Goal: Task Accomplishment & Management: Complete application form

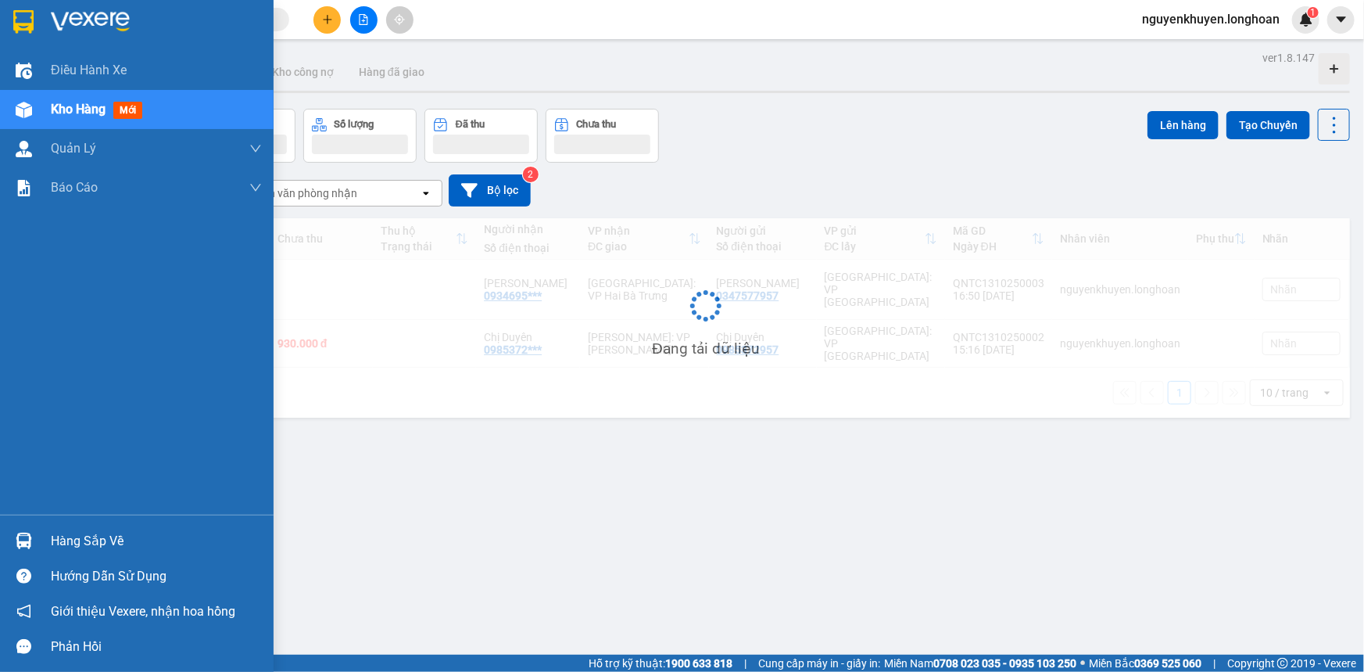
click at [73, 541] on div "ver 1.8.147 Kho gửi Trên xe Kho nhận Kho công nợ Hàng đã giao Đơn hàng Khối lượ…" at bounding box center [706, 383] width 1302 height 672
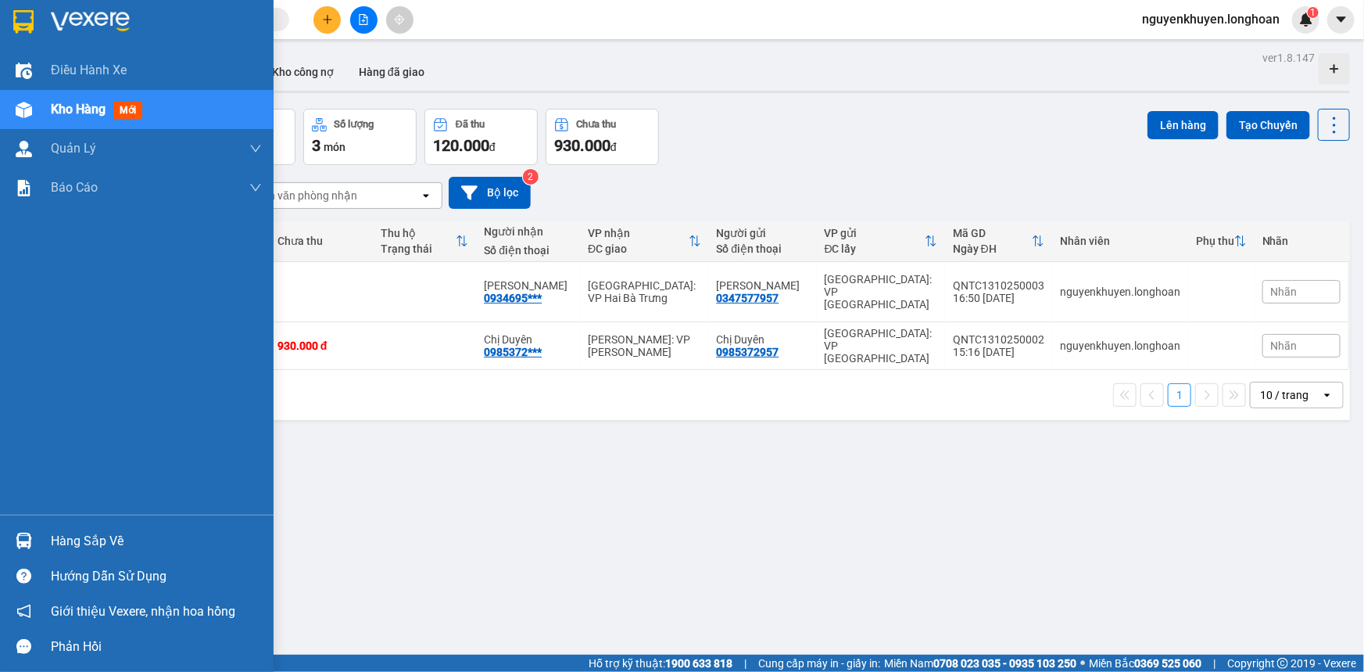
click at [99, 547] on div "Hàng sắp về" at bounding box center [156, 540] width 211 height 23
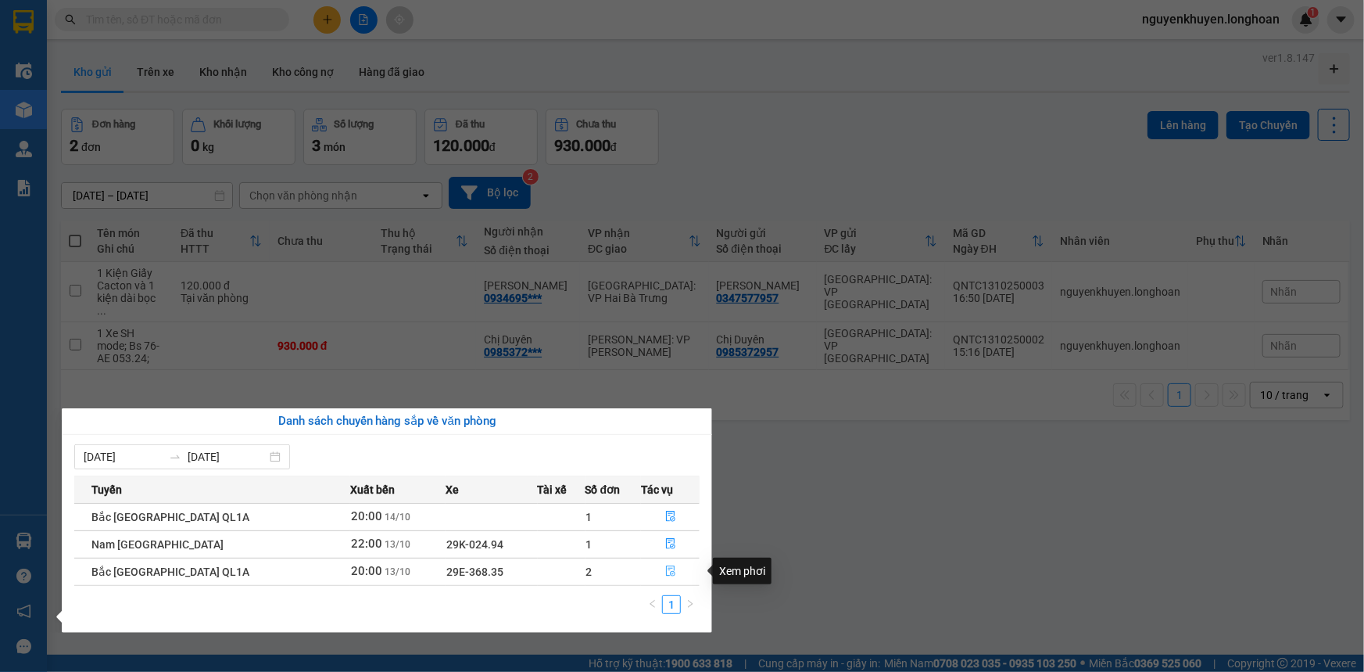
click at [666, 569] on icon "file-done" at bounding box center [670, 570] width 11 height 11
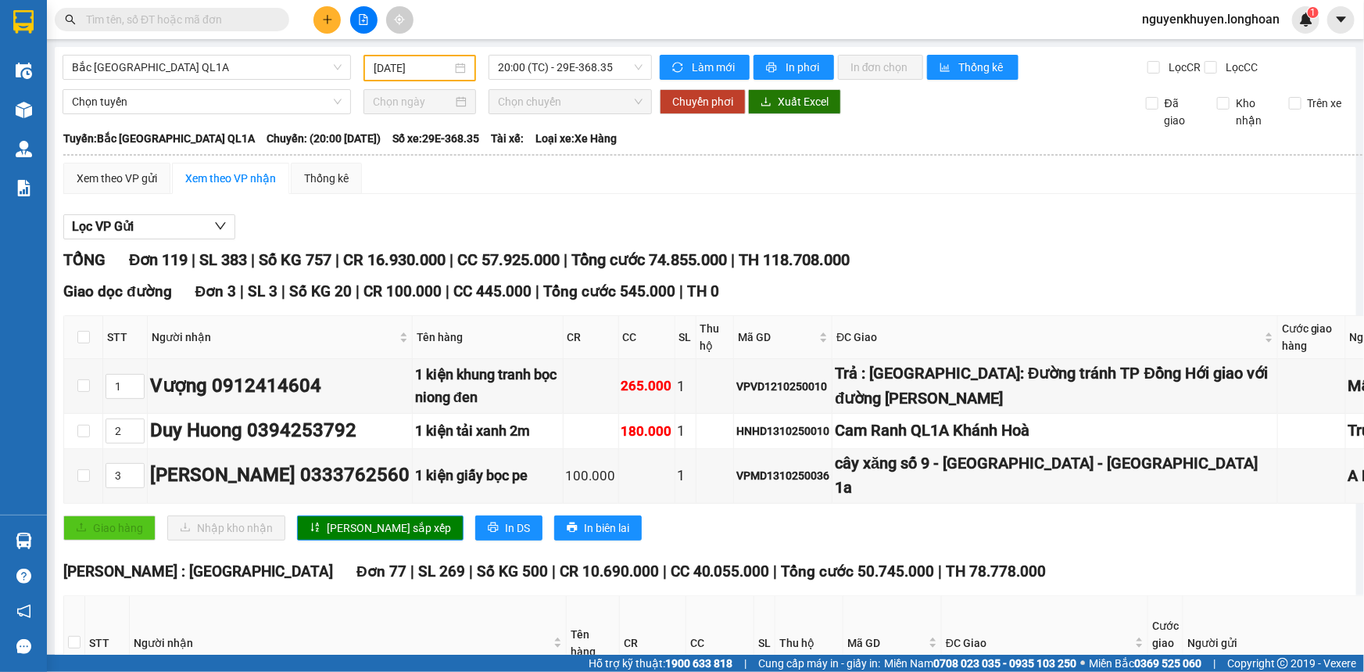
type input "[DATE]"
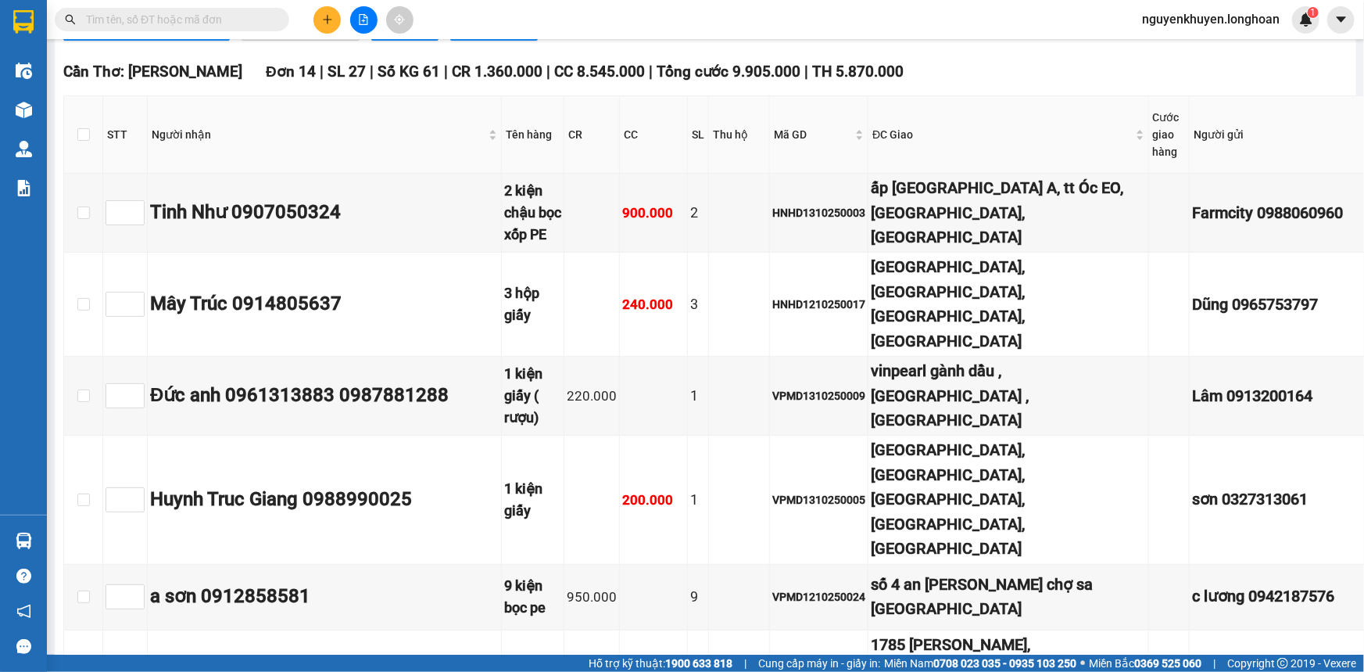
scroll to position [12012, 0]
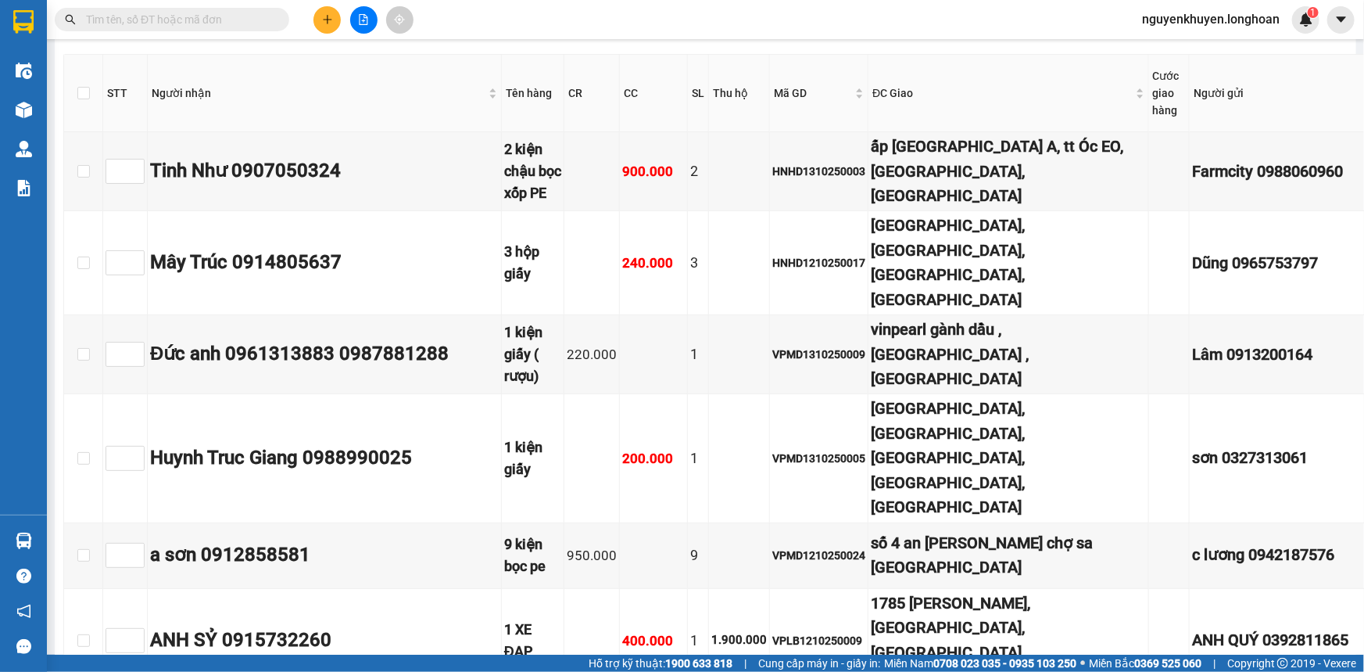
checkbox input "true"
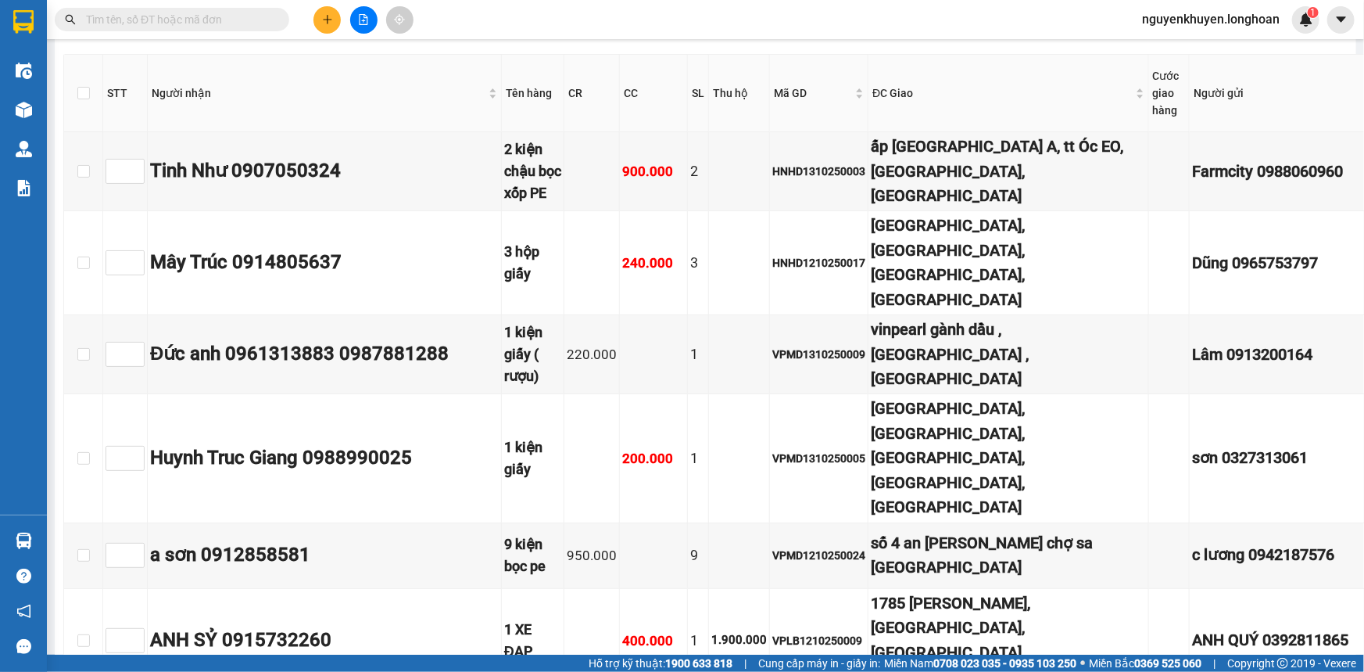
checkbox input "true"
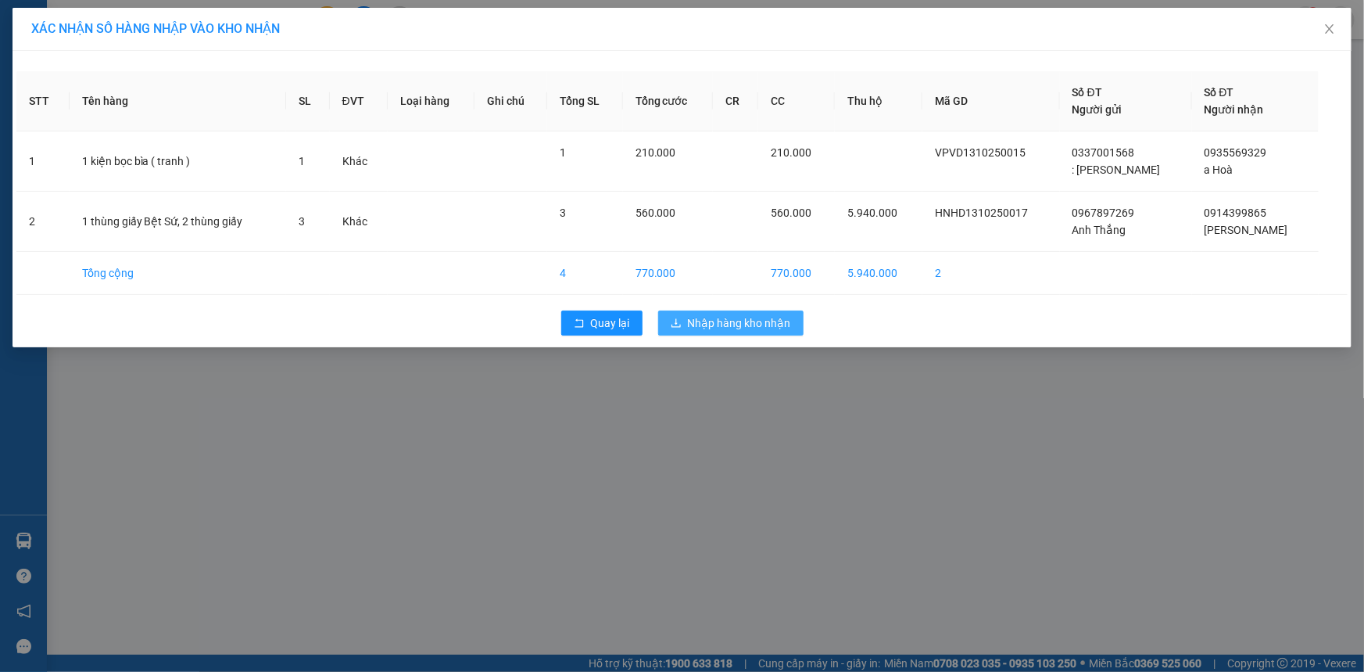
click at [727, 328] on span "Nhập hàng kho nhận" at bounding box center [739, 322] width 103 height 17
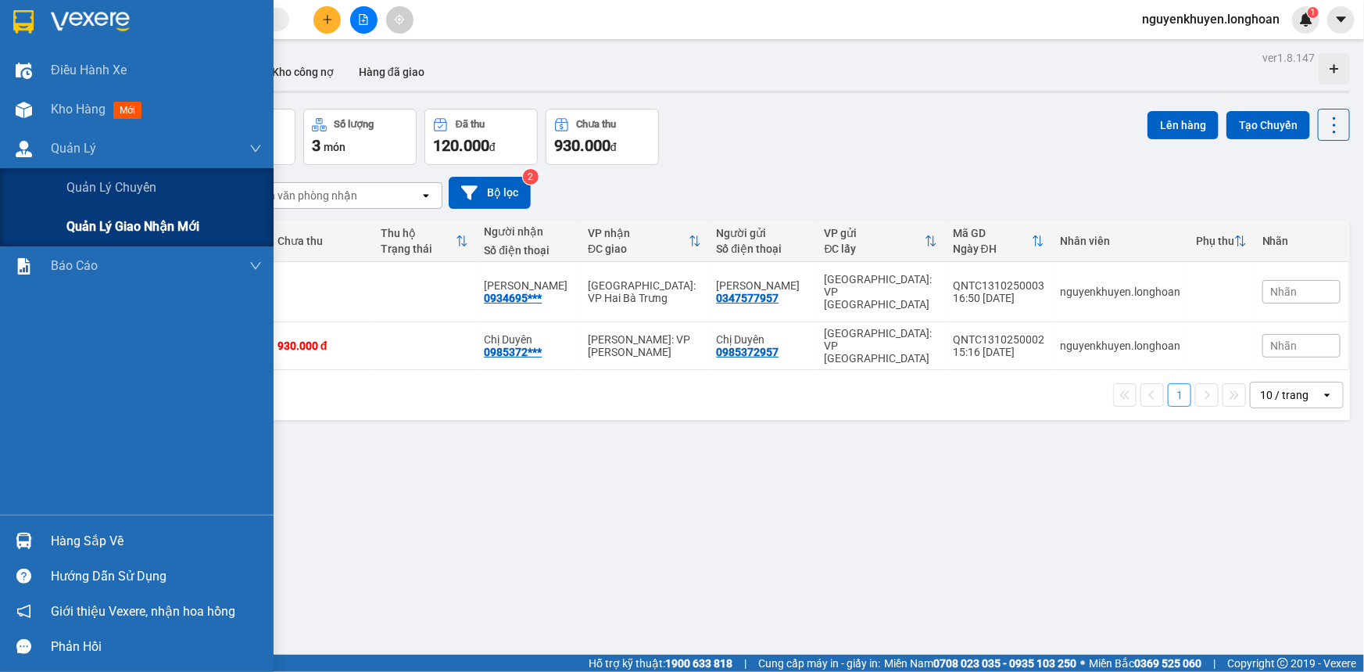
click at [92, 225] on span "Quản lý giao nhận mới" at bounding box center [132, 227] width 133 height 20
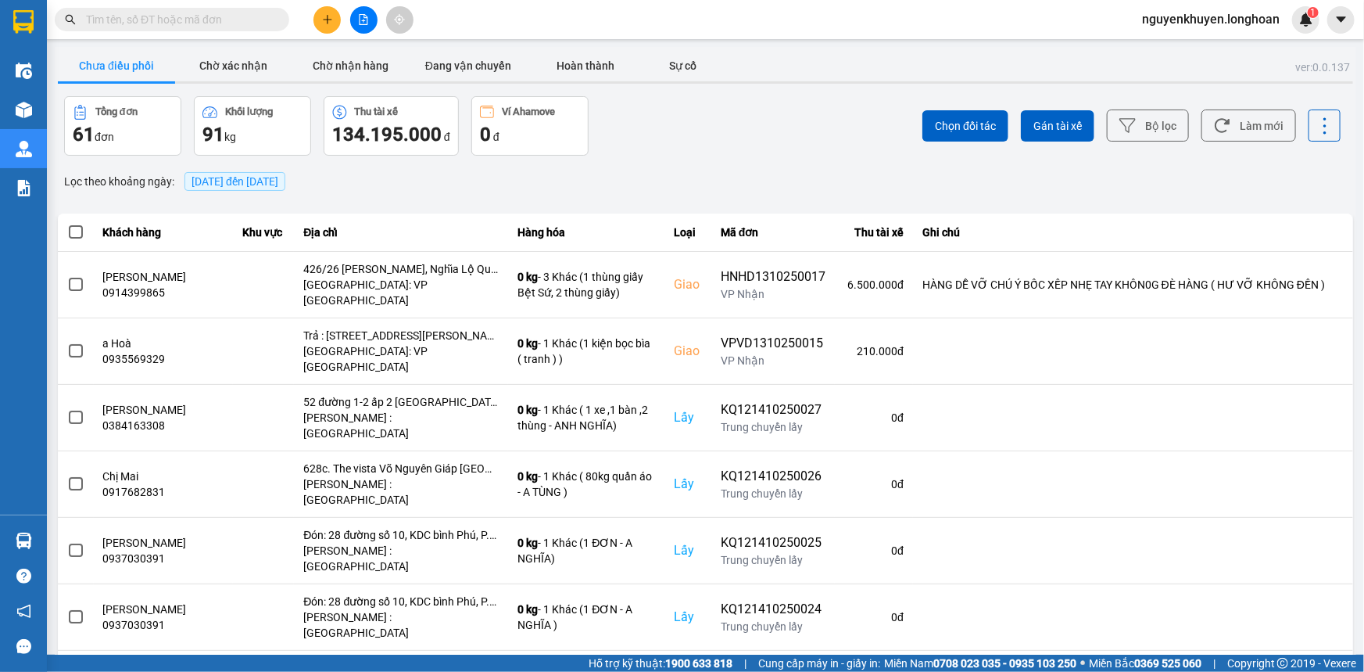
click at [254, 185] on span "[DATE] đến [DATE]" at bounding box center [235, 181] width 87 height 13
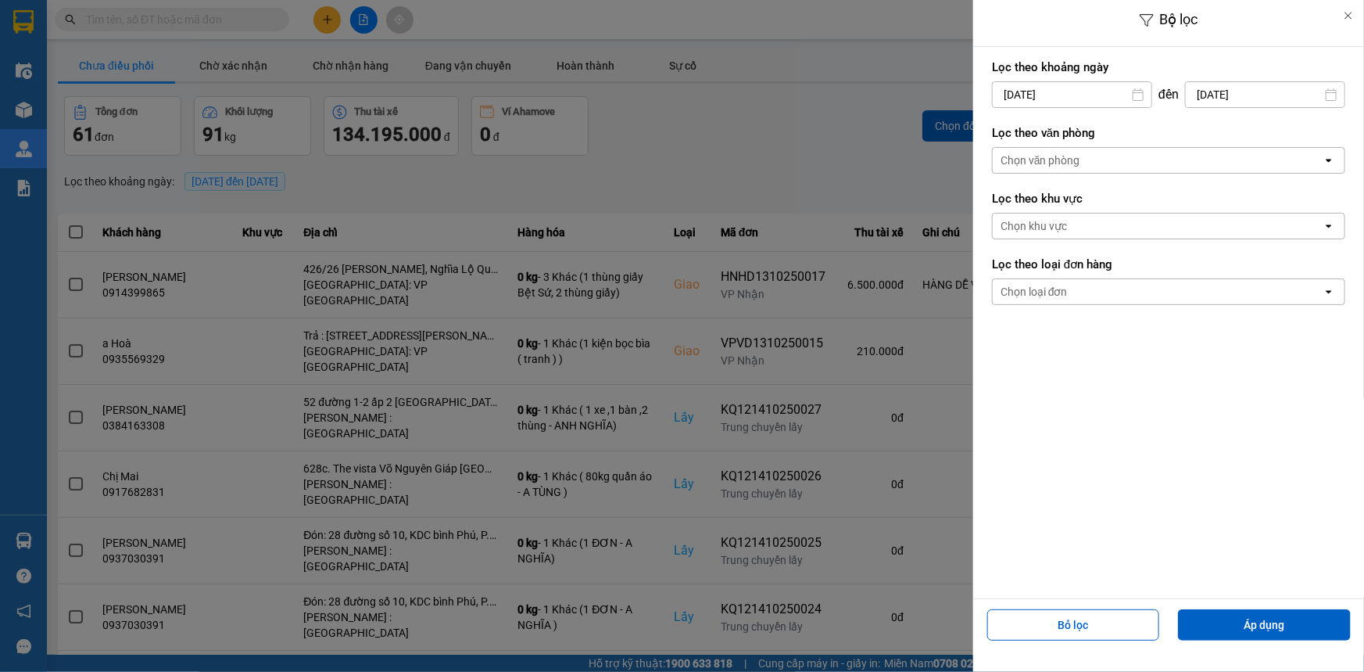
click at [1131, 157] on div "Chọn văn phòng" at bounding box center [1158, 160] width 330 height 25
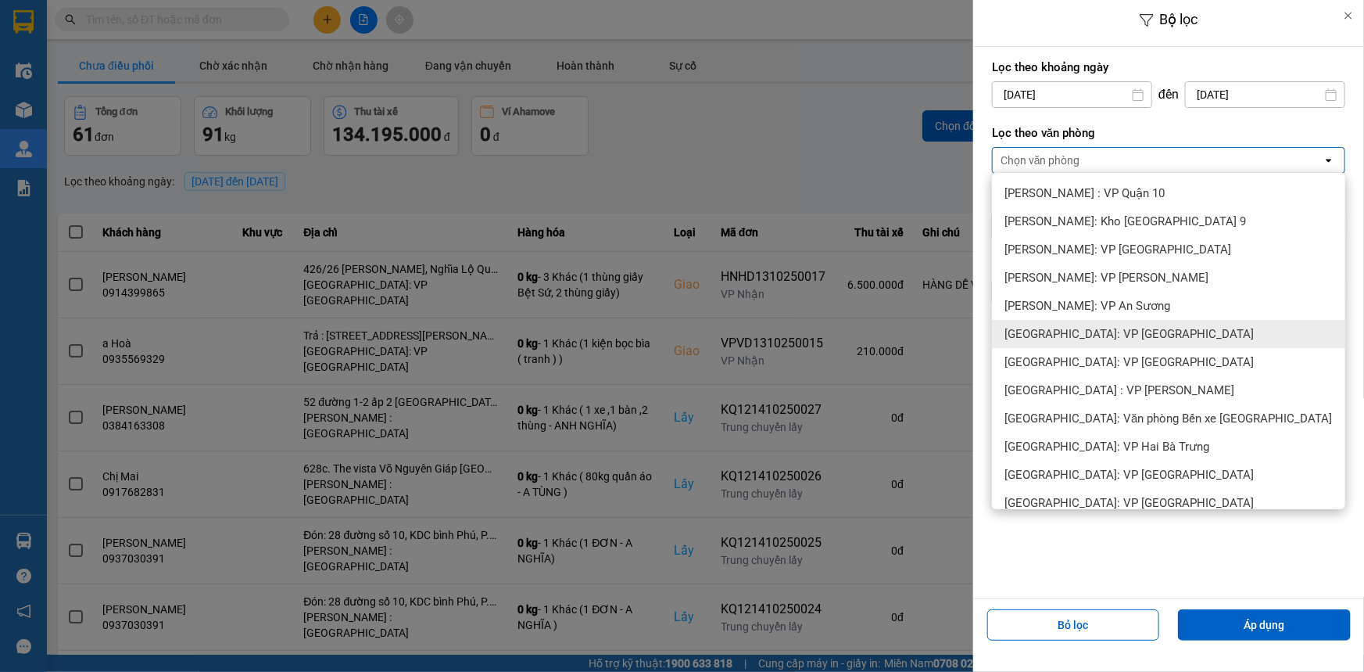
click at [1192, 335] on div "[GEOGRAPHIC_DATA]: VP [GEOGRAPHIC_DATA]" at bounding box center [1168, 334] width 353 height 28
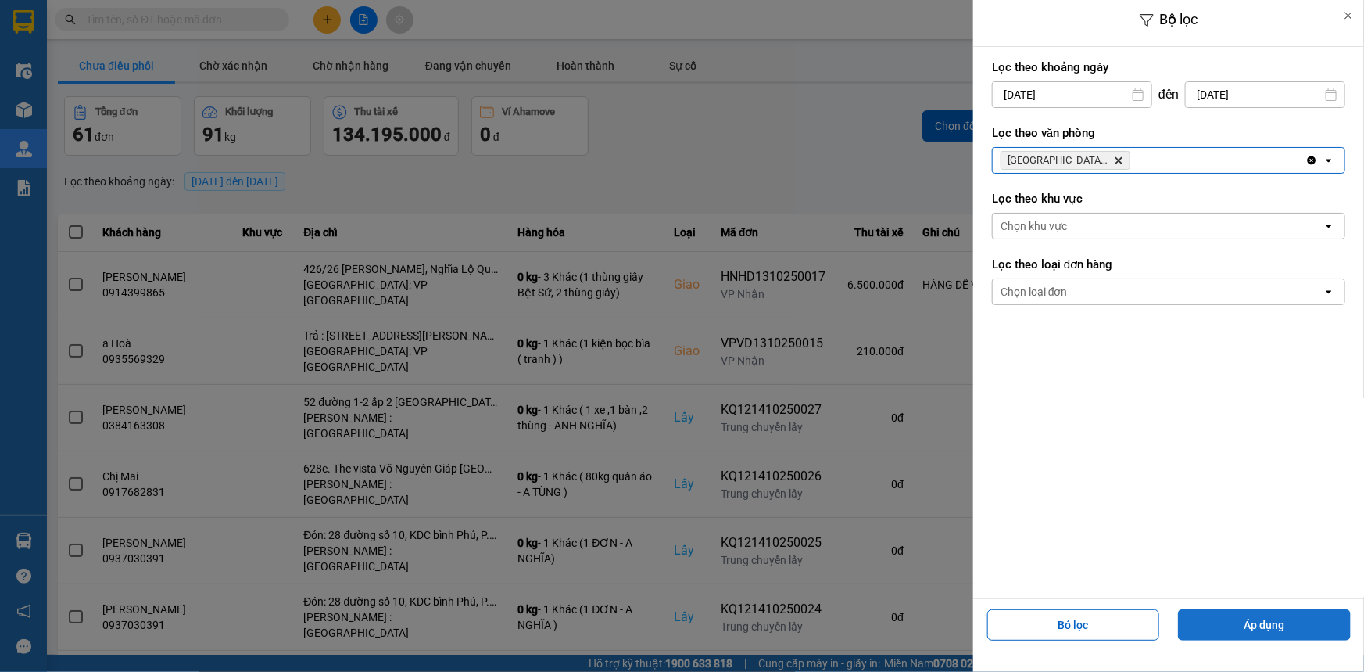
click at [1281, 624] on button "Áp dụng" at bounding box center [1264, 624] width 173 height 31
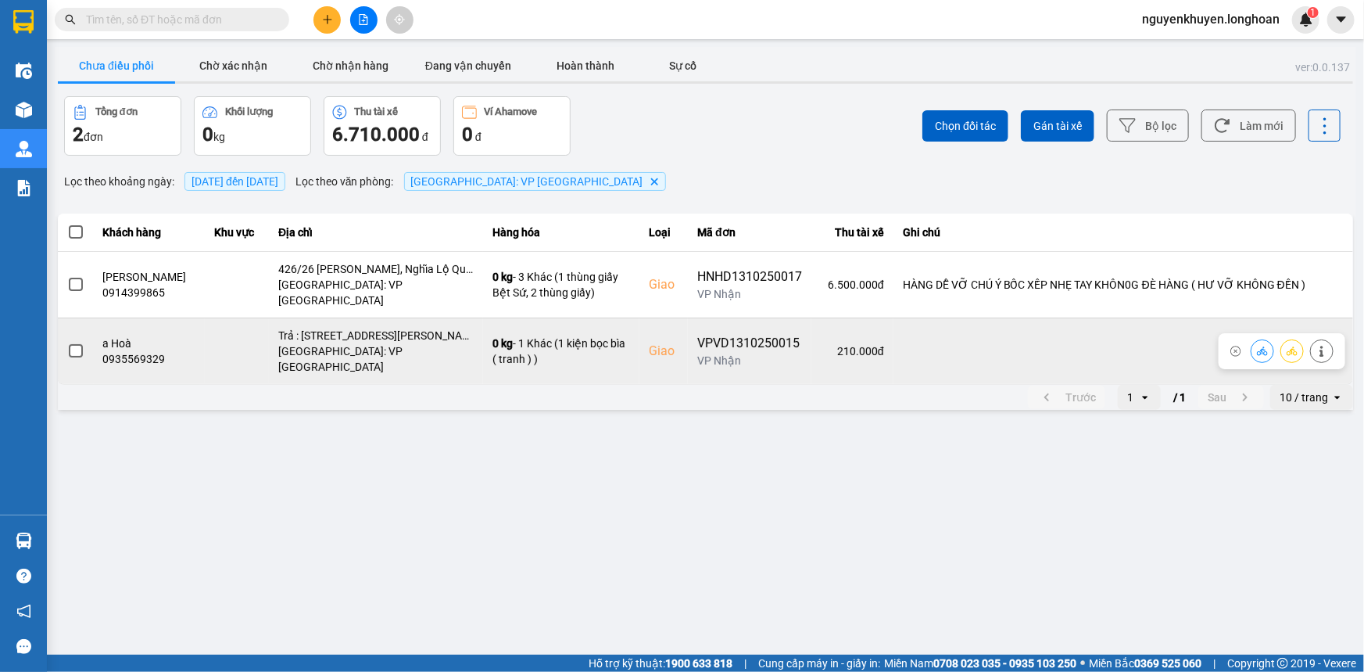
click at [75, 344] on span at bounding box center [76, 351] width 14 height 14
click at [67, 342] on input "checkbox" at bounding box center [67, 342] width 0 height 0
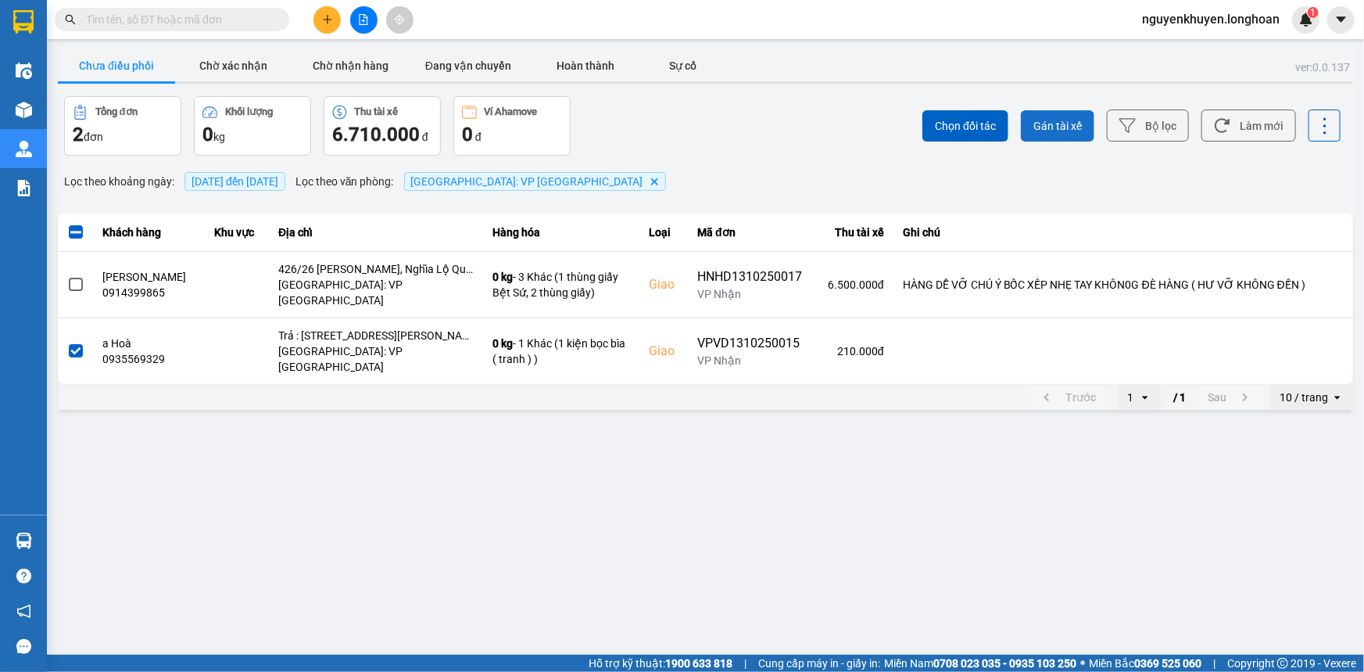
click at [1056, 130] on span "Gán tài xế" at bounding box center [1058, 126] width 48 height 16
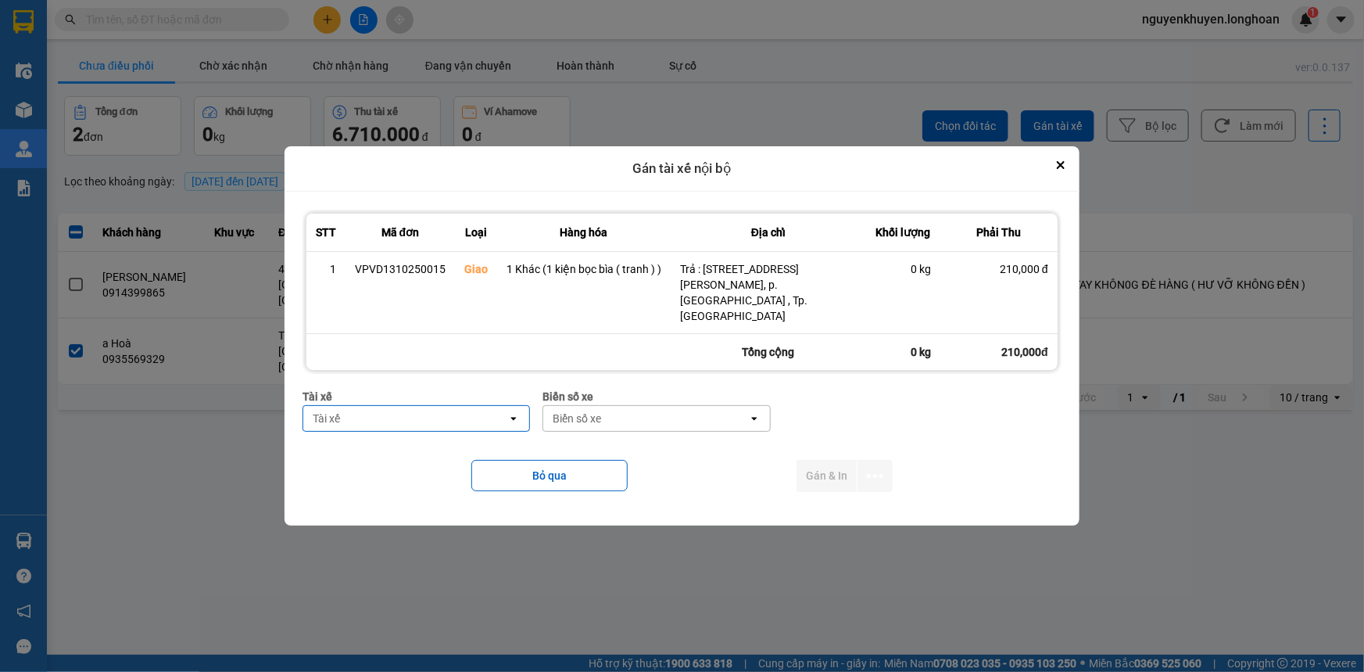
click at [390, 406] on div "Tài xế" at bounding box center [405, 418] width 204 height 25
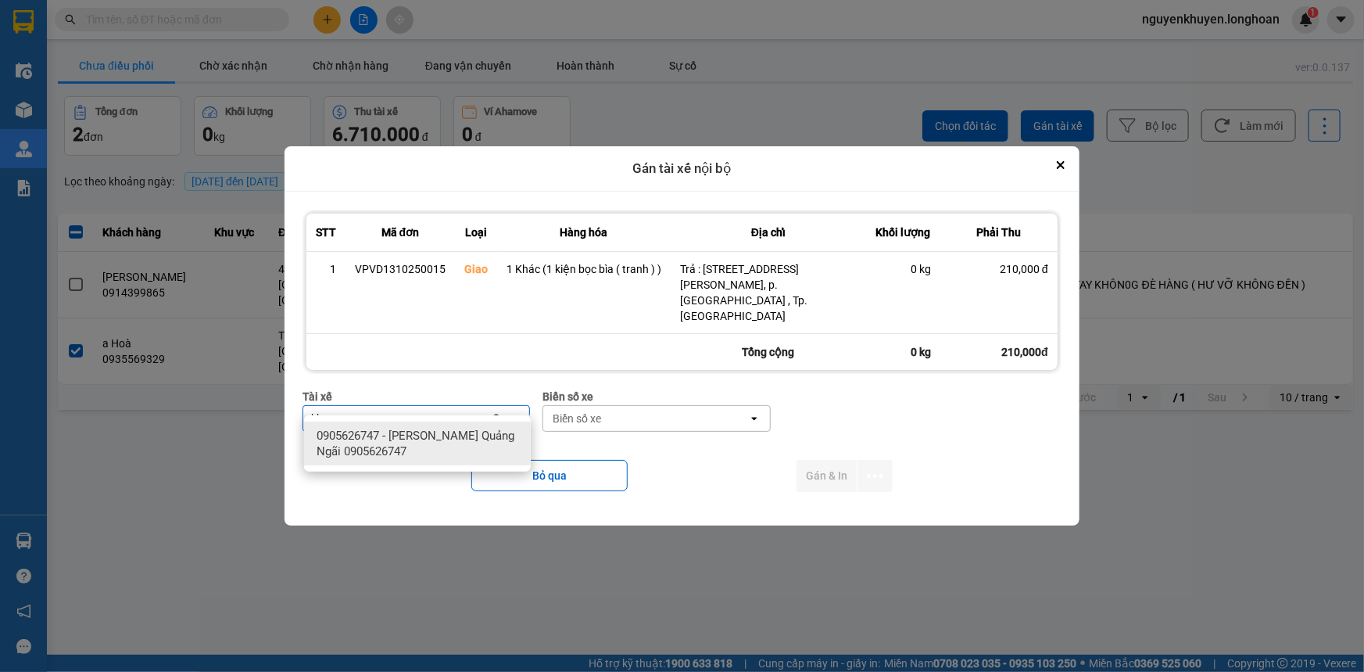
type input "khuy"
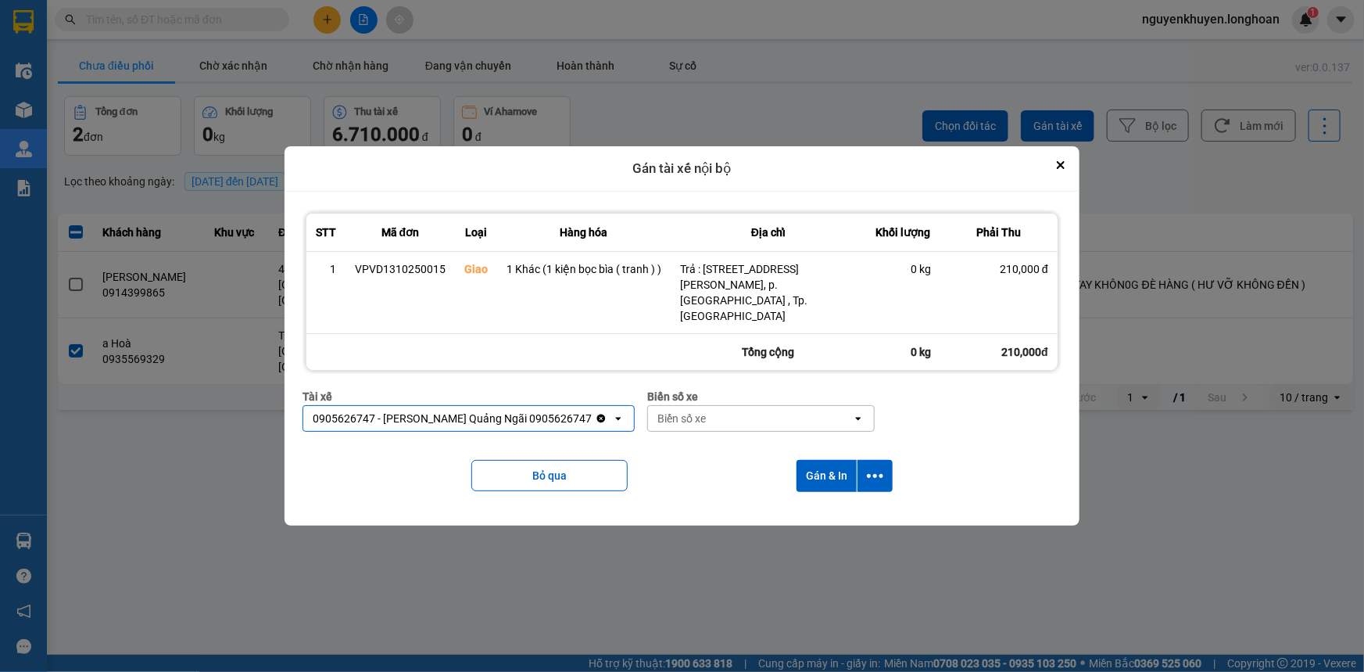
click at [703, 406] on div "Biển số xe" at bounding box center [750, 418] width 204 height 25
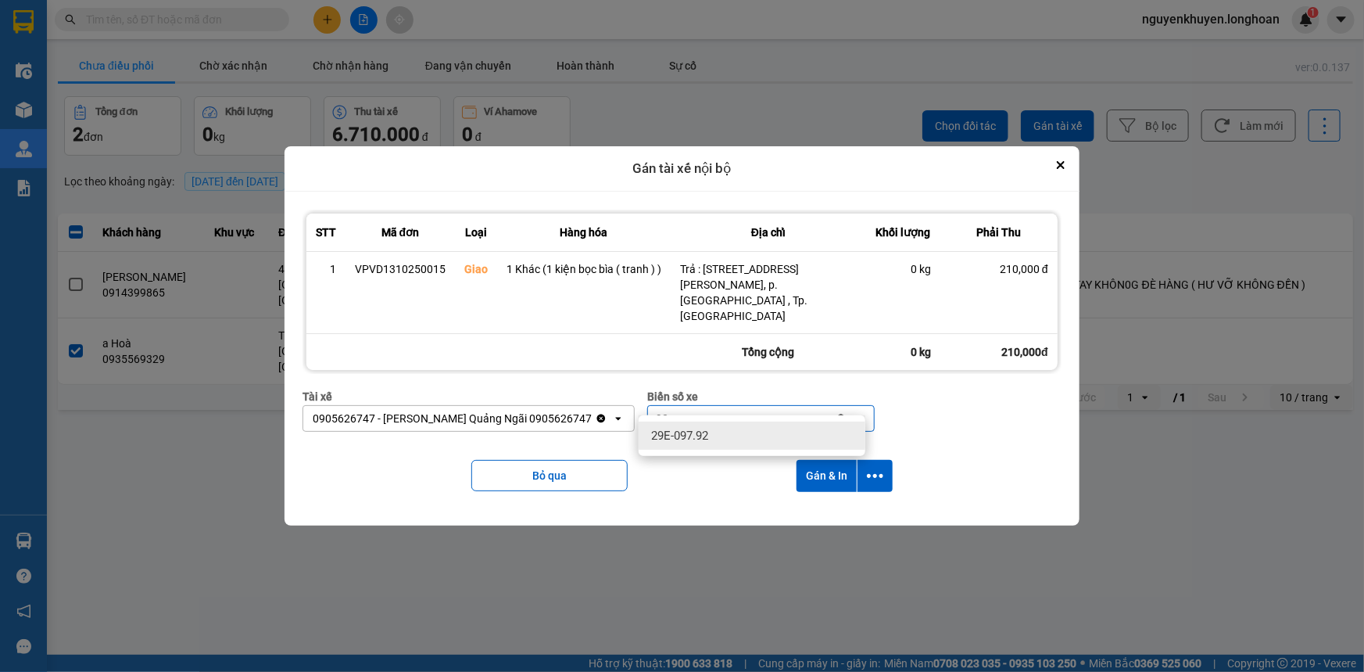
type input "92"
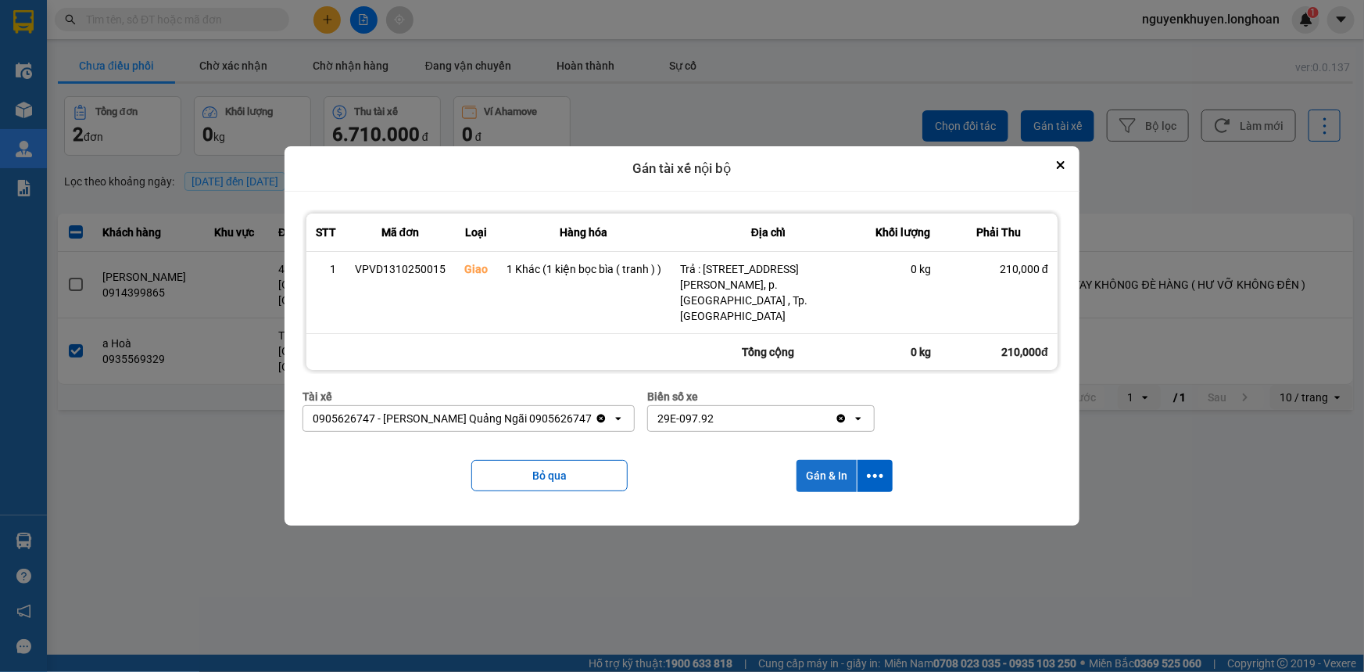
click at [833, 460] on button "Gán & In" at bounding box center [827, 476] width 60 height 32
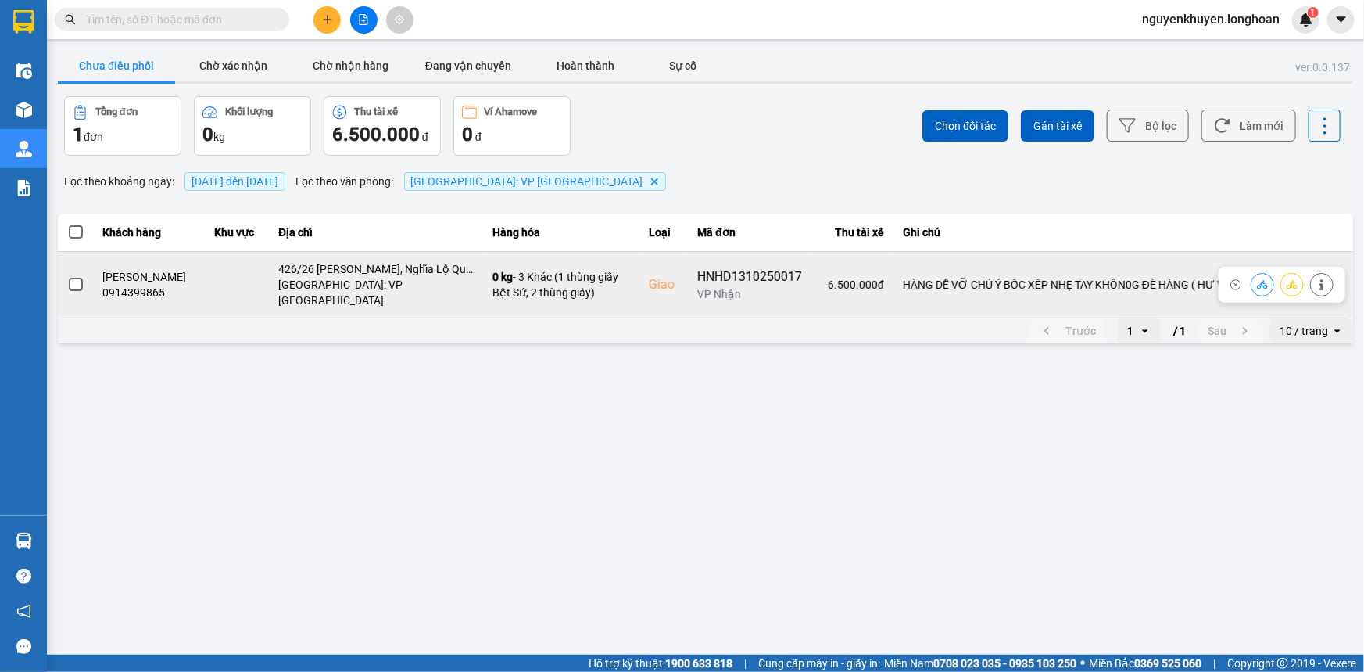
click at [70, 278] on span at bounding box center [76, 285] width 14 height 14
click at [67, 276] on input "checkbox" at bounding box center [67, 276] width 0 height 0
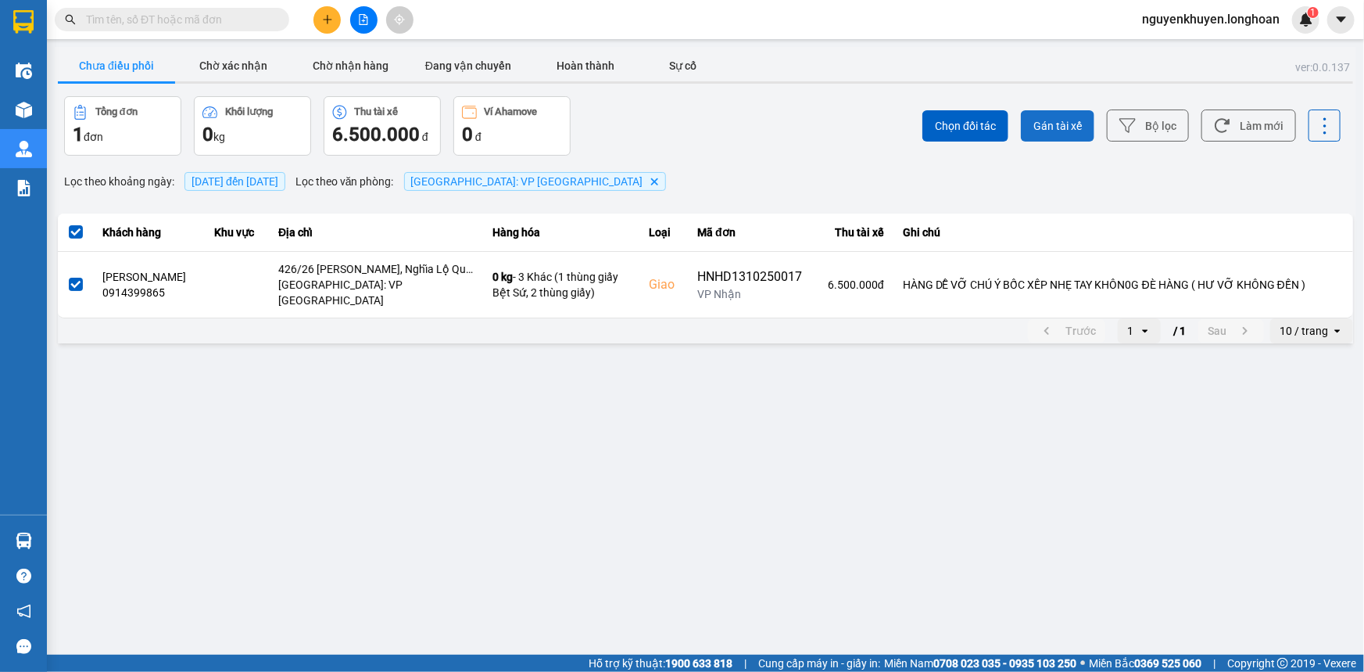
click at [1061, 126] on span "Gán tài xế" at bounding box center [1058, 126] width 48 height 16
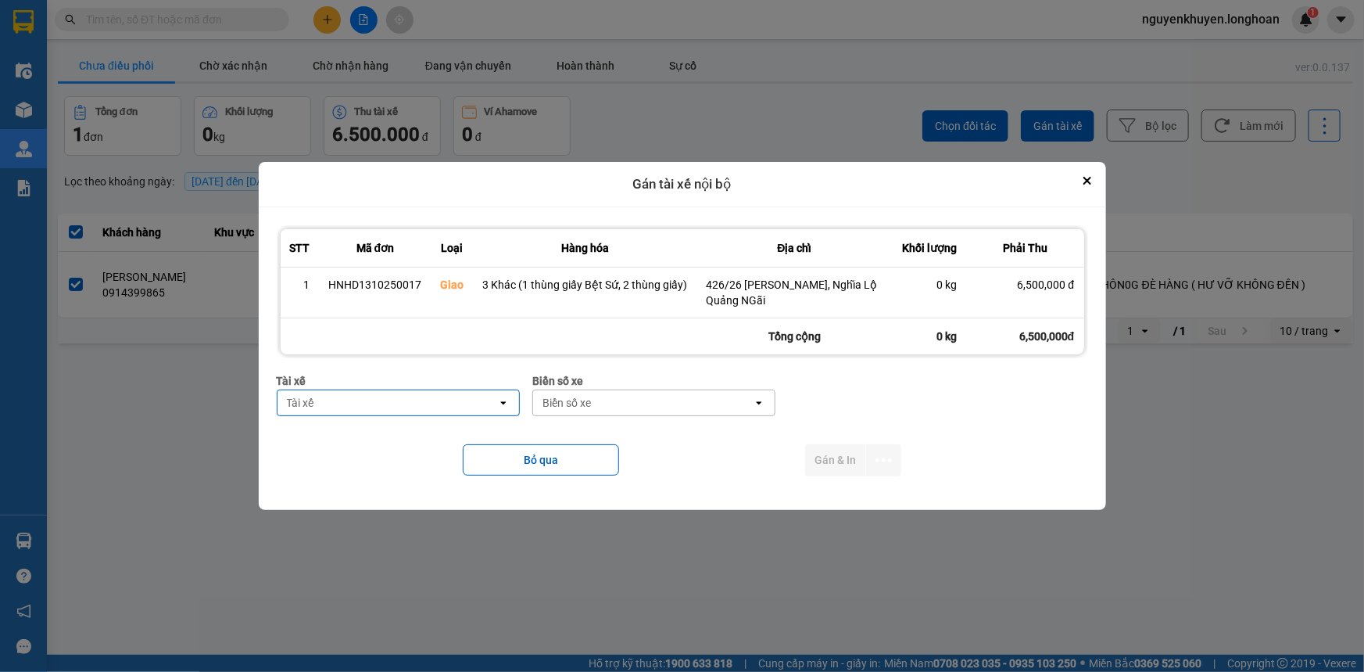
click at [407, 410] on div "Tài xế" at bounding box center [388, 402] width 220 height 25
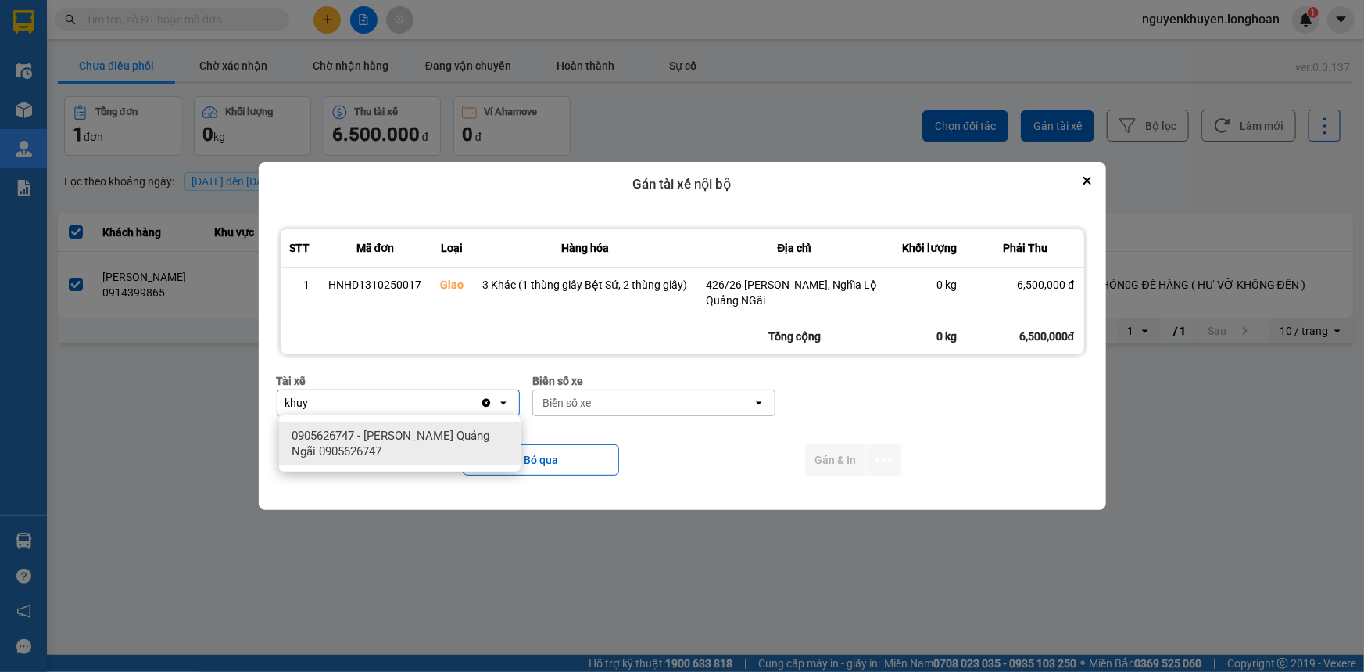
type input "khuy"
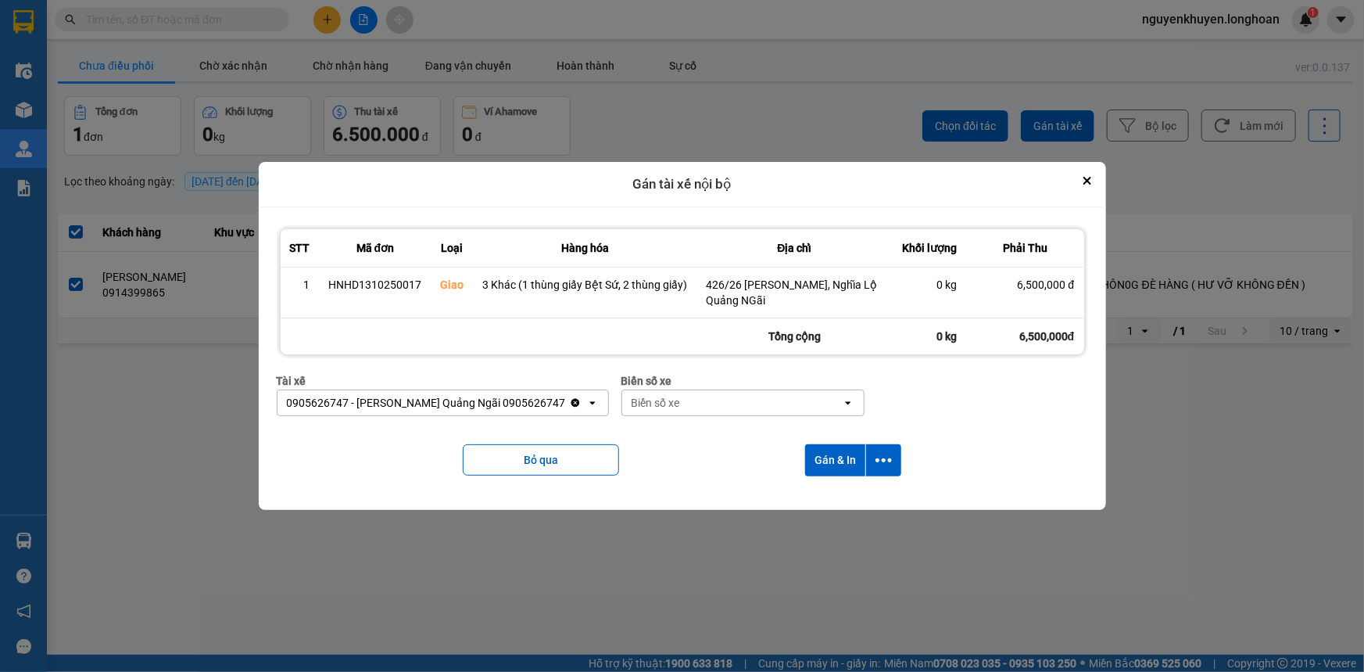
click at [703, 400] on div "Biển số xe" at bounding box center [732, 402] width 220 height 25
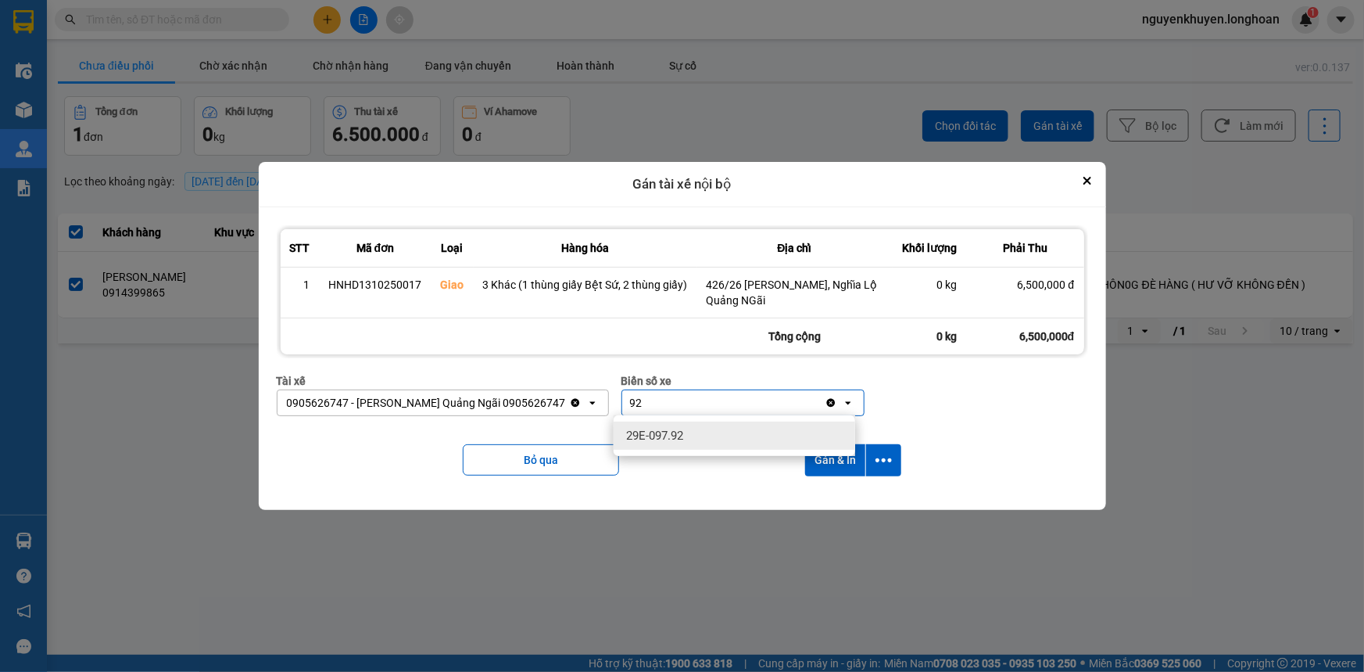
type input "92"
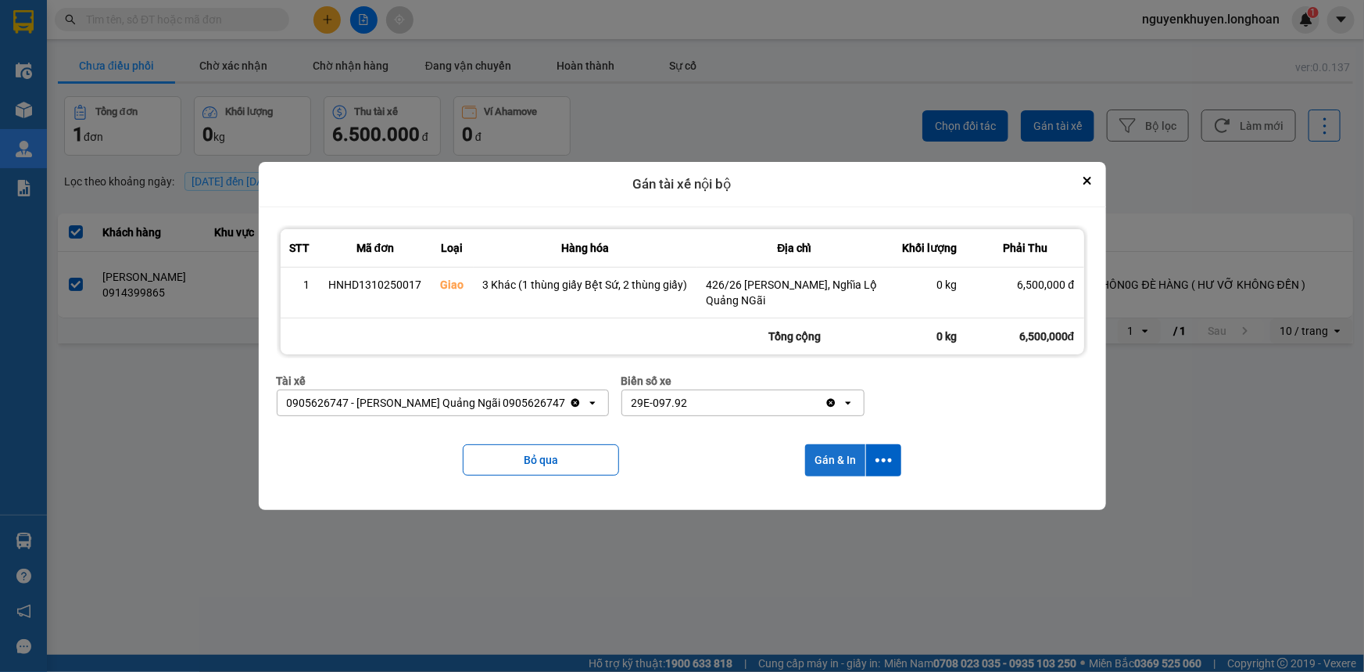
click at [833, 468] on button "Gán & In" at bounding box center [835, 460] width 60 height 32
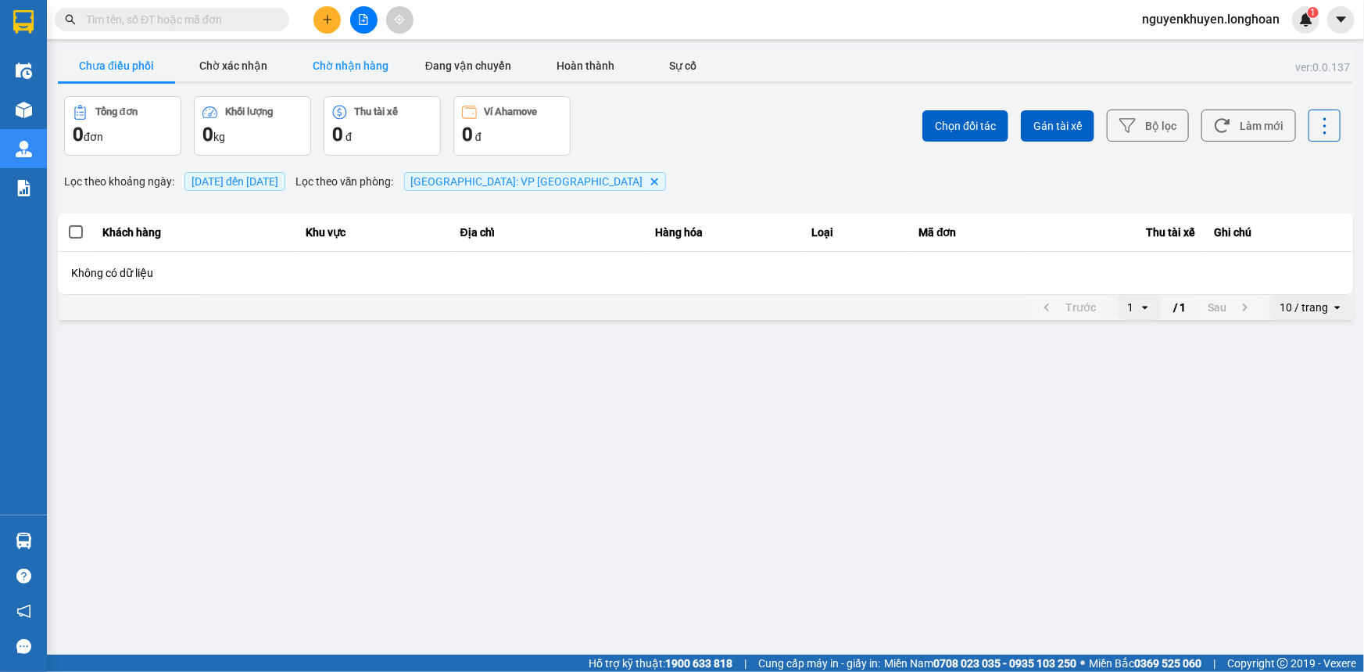
click at [370, 69] on button "Chờ nhận hàng" at bounding box center [350, 65] width 117 height 31
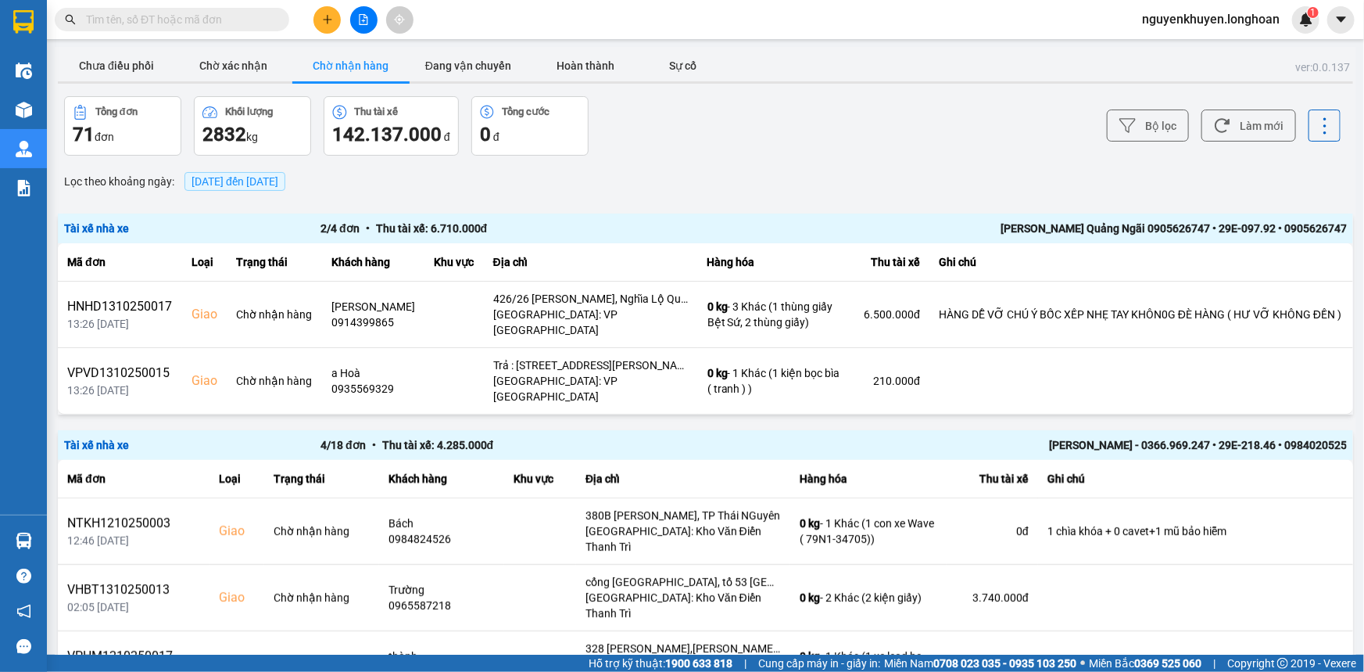
click at [204, 179] on span "[DATE] đến [DATE]" at bounding box center [235, 181] width 87 height 13
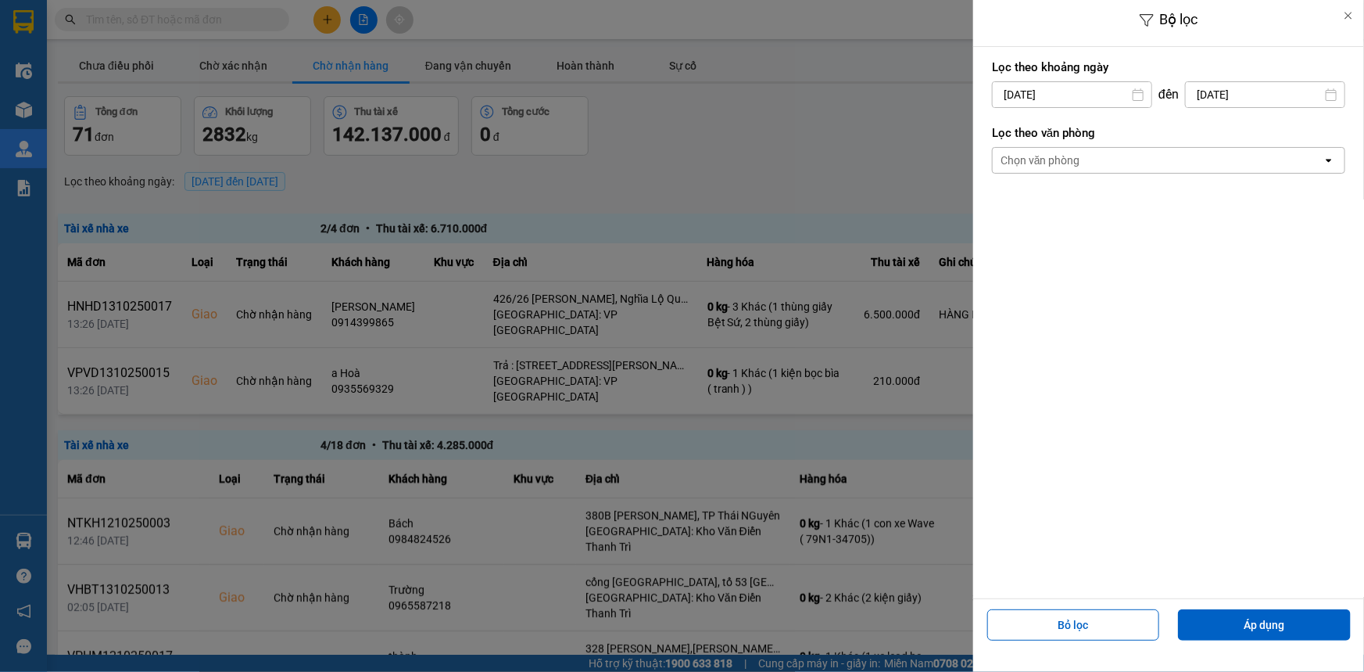
click at [1030, 155] on div "Chọn văn phòng" at bounding box center [1041, 160] width 80 height 16
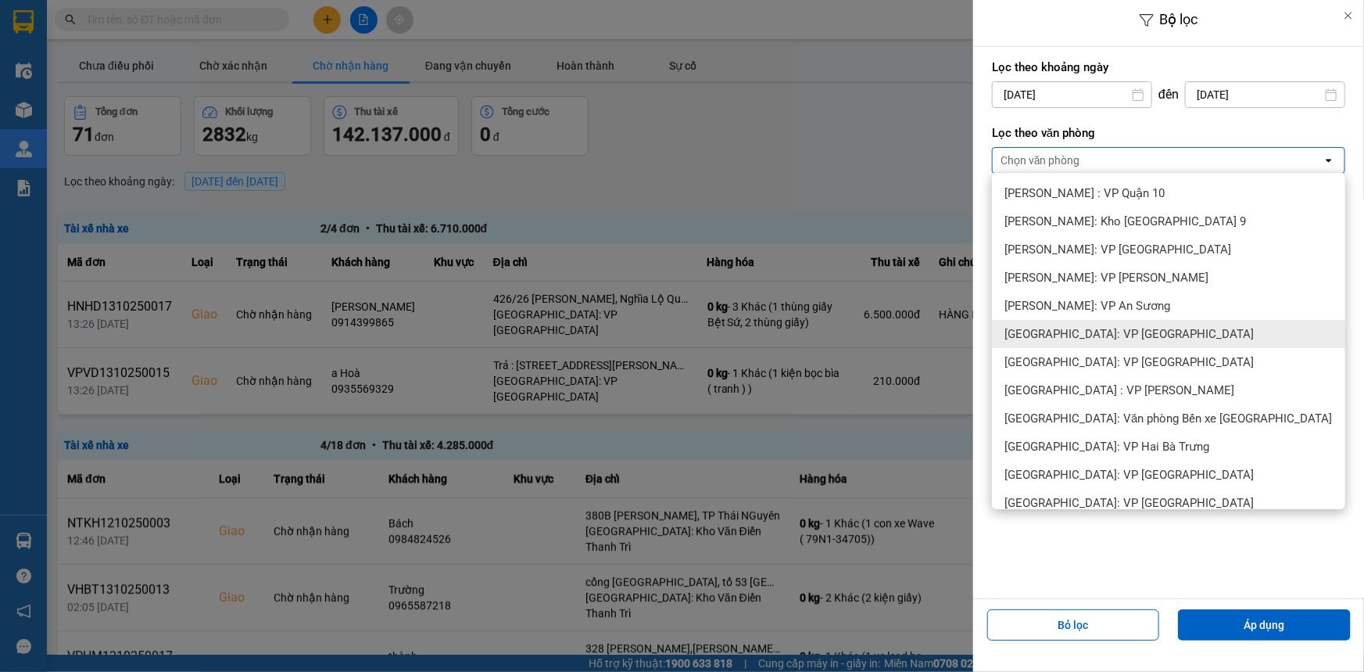
click at [1152, 335] on span "[GEOGRAPHIC_DATA]: VP [GEOGRAPHIC_DATA]" at bounding box center [1129, 334] width 249 height 16
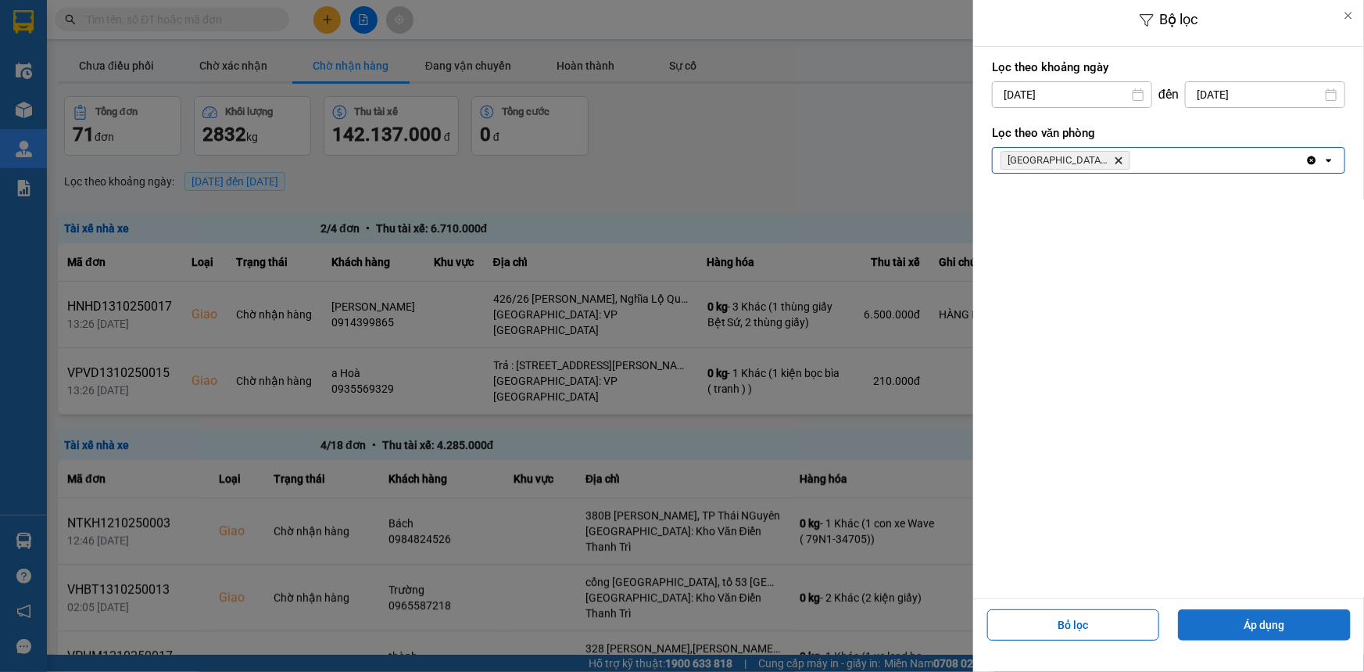
click at [1253, 626] on button "Áp dụng" at bounding box center [1264, 624] width 173 height 31
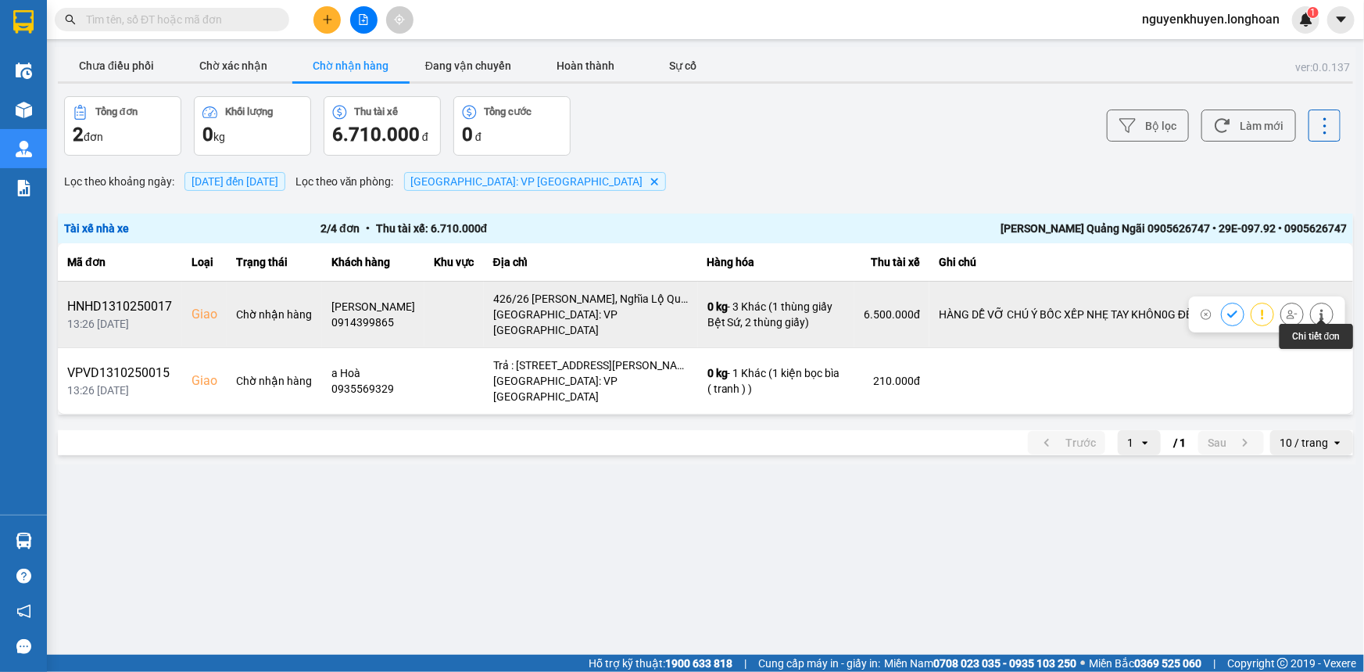
click at [1317, 309] on icon at bounding box center [1322, 314] width 11 height 11
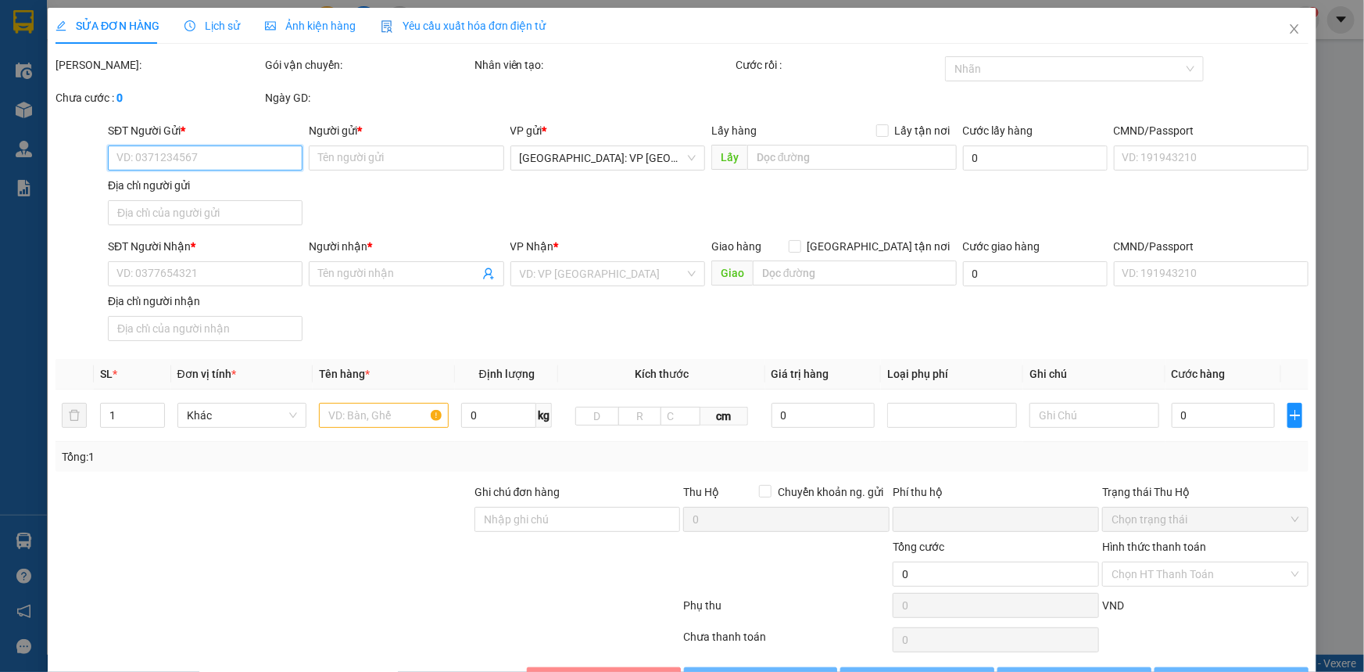
type input "0967897269"
type input "Anh Thắng"
type input "0914399865"
type input "[PERSON_NAME]"
checkbox input "true"
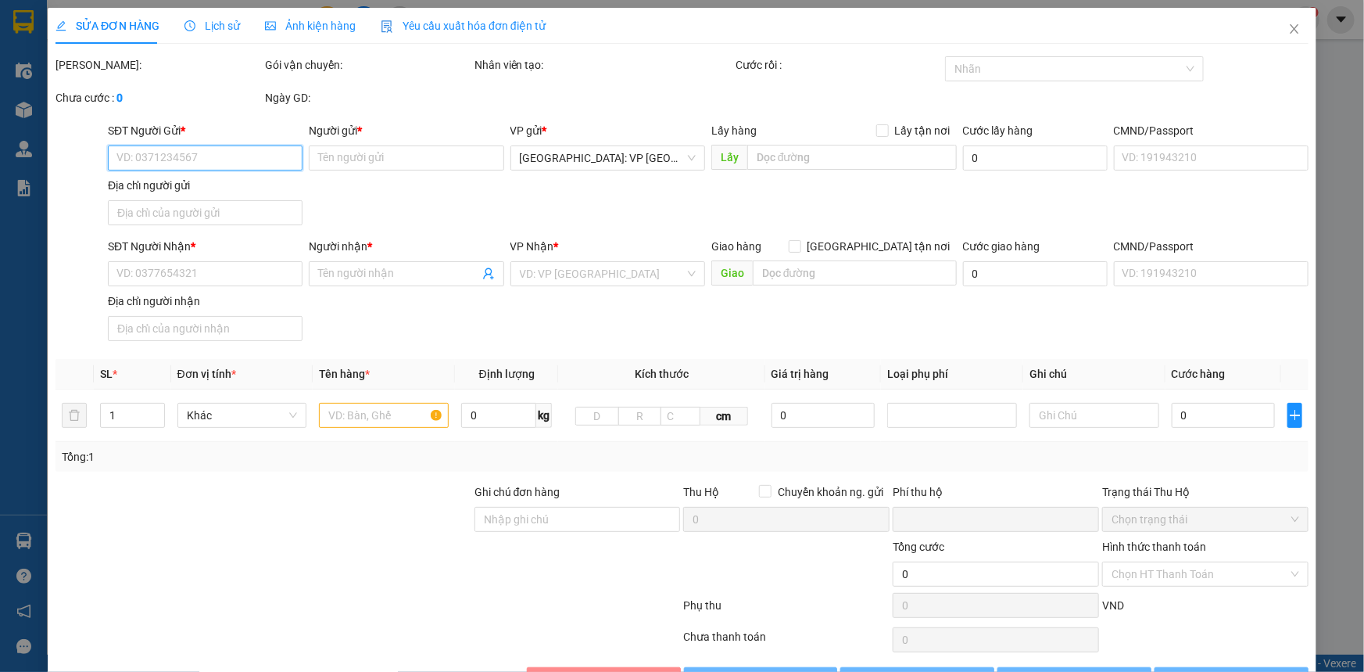
type input "426/26 [PERSON_NAME], Nghĩa Lộ Quảng NGãi"
type input "HÀNG DỄ VỠ CHÚ Ý BỐC XẾP NHẸ TAY KHÔN0G ĐÈ HÀNG ( HƯ VỠ KHÔNG ĐỀN )"
type input "560.000"
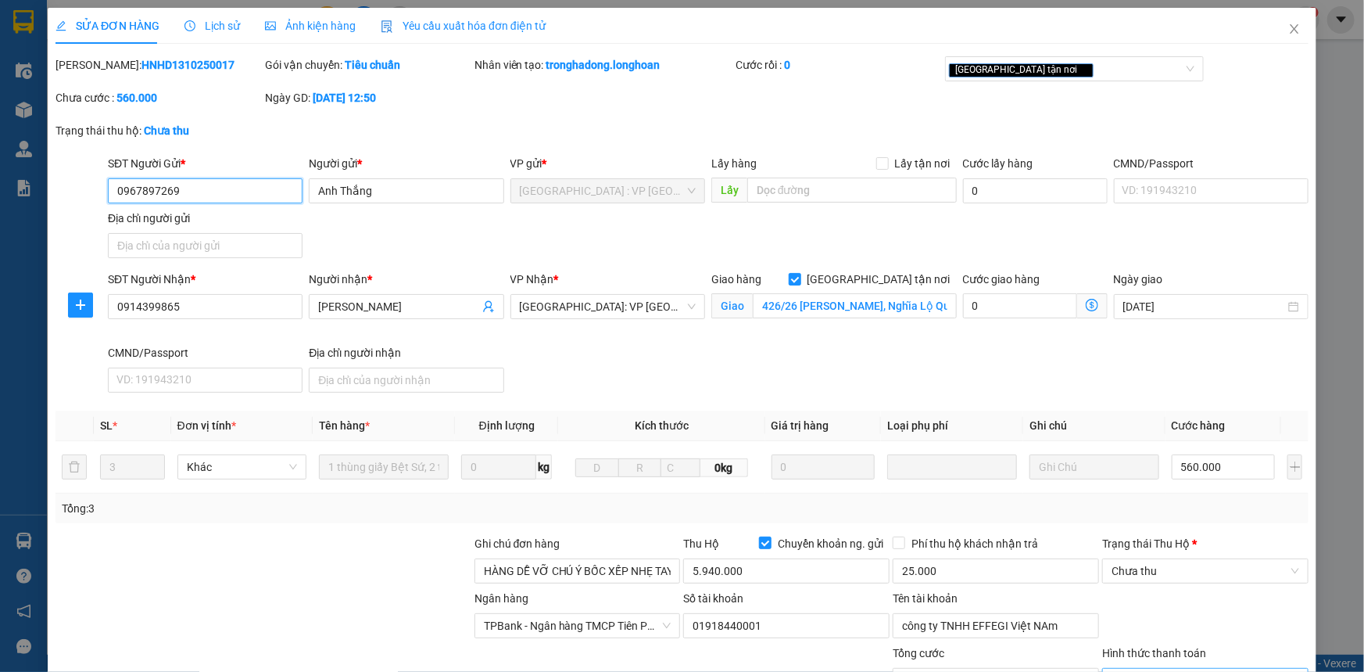
scroll to position [156, 0]
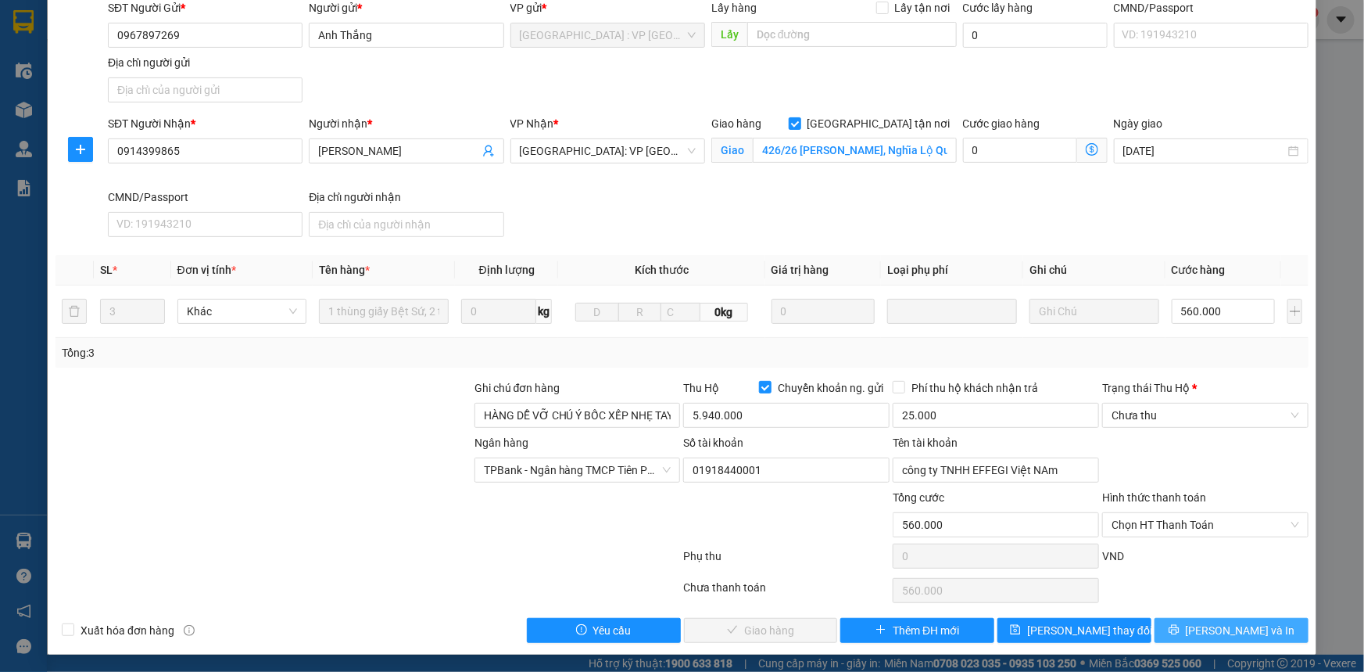
click at [1179, 632] on icon "printer" at bounding box center [1174, 630] width 10 height 10
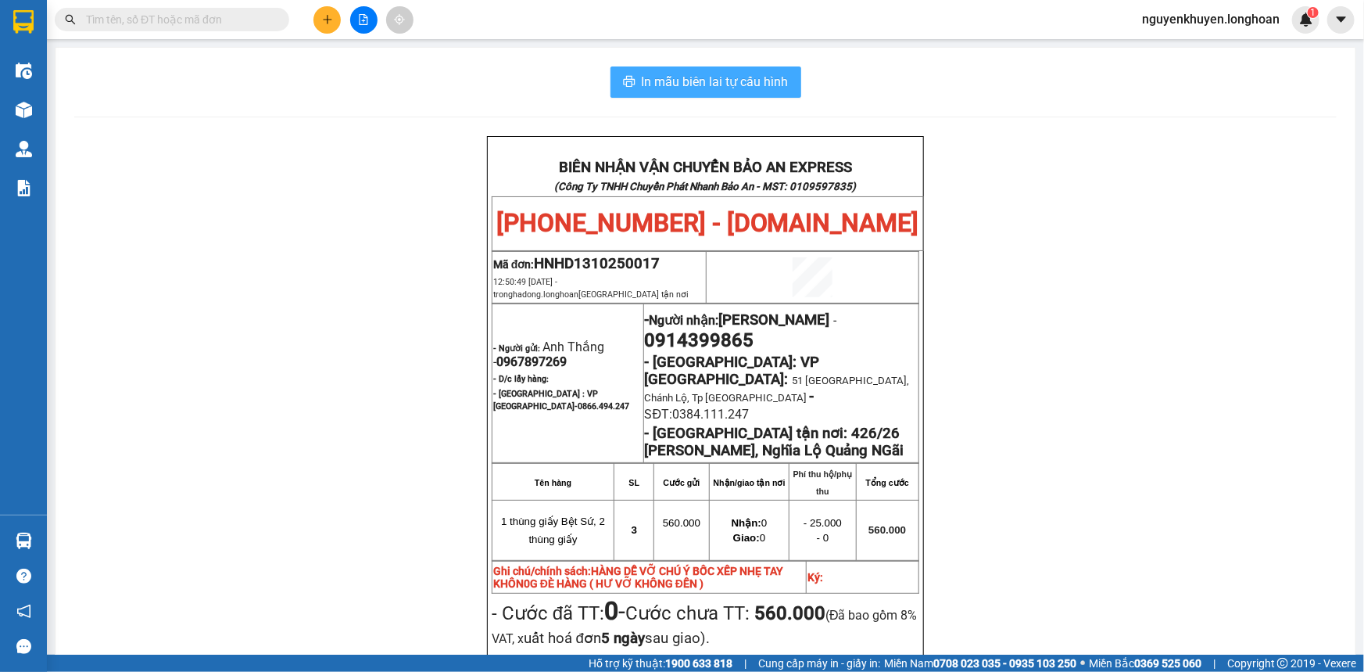
click at [675, 91] on span "In mẫu biên lai tự cấu hình" at bounding box center [715, 82] width 147 height 20
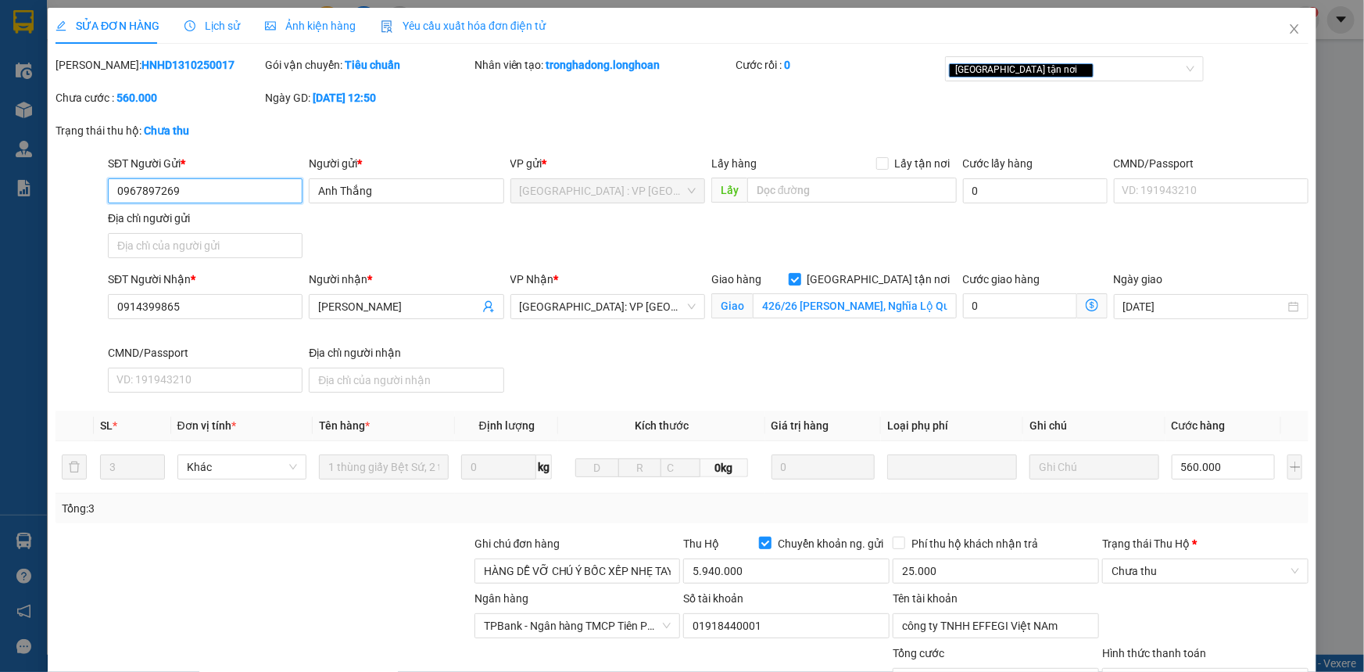
type input "0967897269"
type input "Anh Thắng"
type input "0914399865"
type input "[PERSON_NAME]"
checkbox input "true"
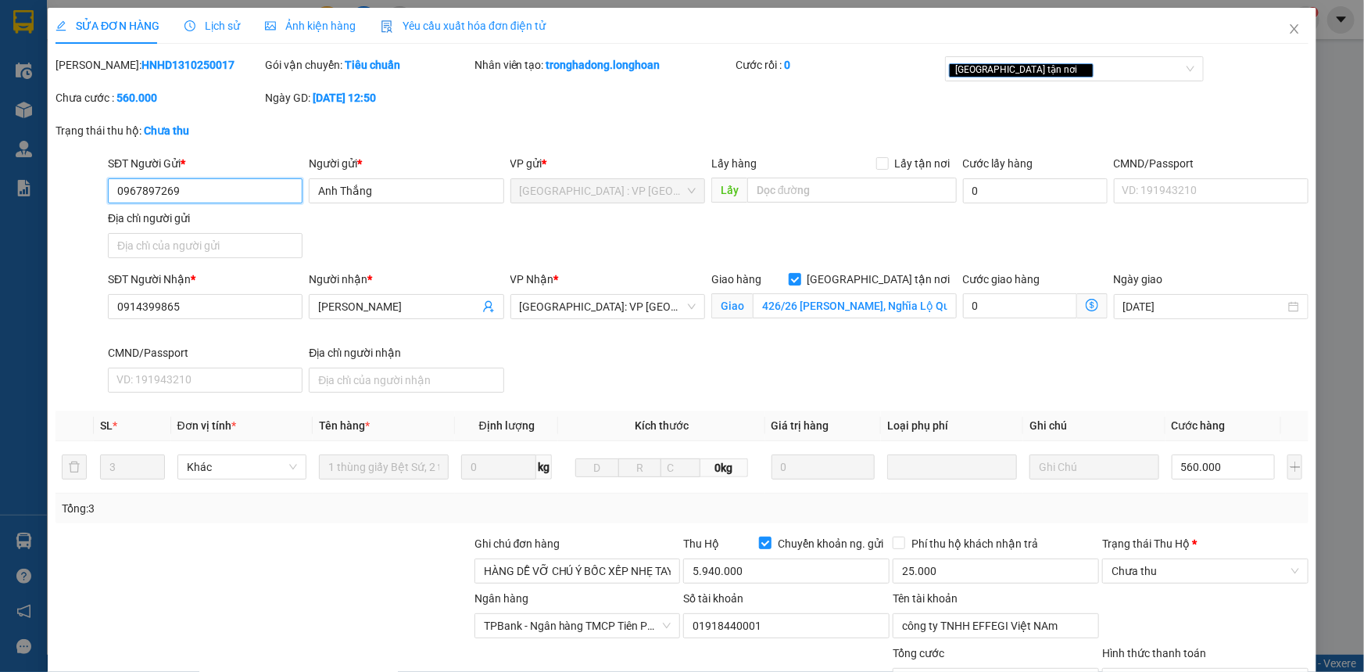
type input "426/26 [PERSON_NAME], Nghĩa Lộ Quảng NGãi"
type input "HÀNG DỄ VỠ CHÚ Ý BỐC XẾP NHẸ TAY KHÔN0G ĐÈ HÀNG ( HƯ VỠ KHÔNG ĐỀN )"
type input "560.000"
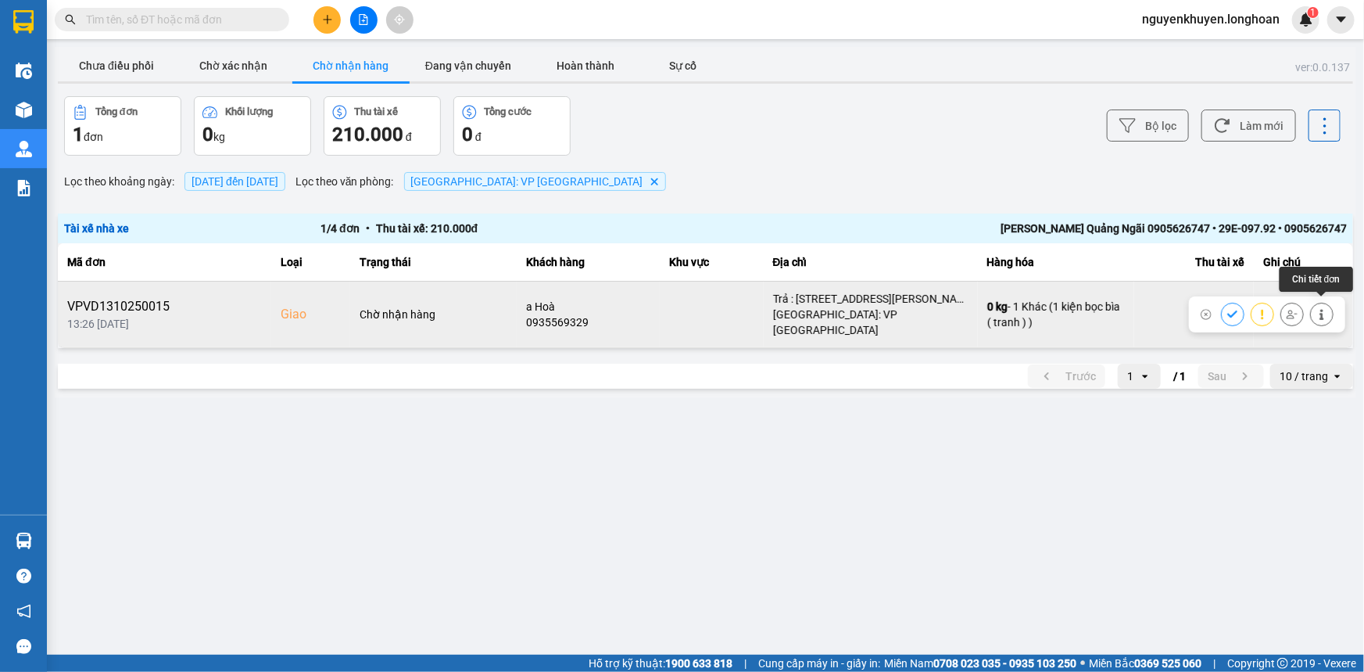
click at [1320, 309] on icon at bounding box center [1322, 314] width 11 height 11
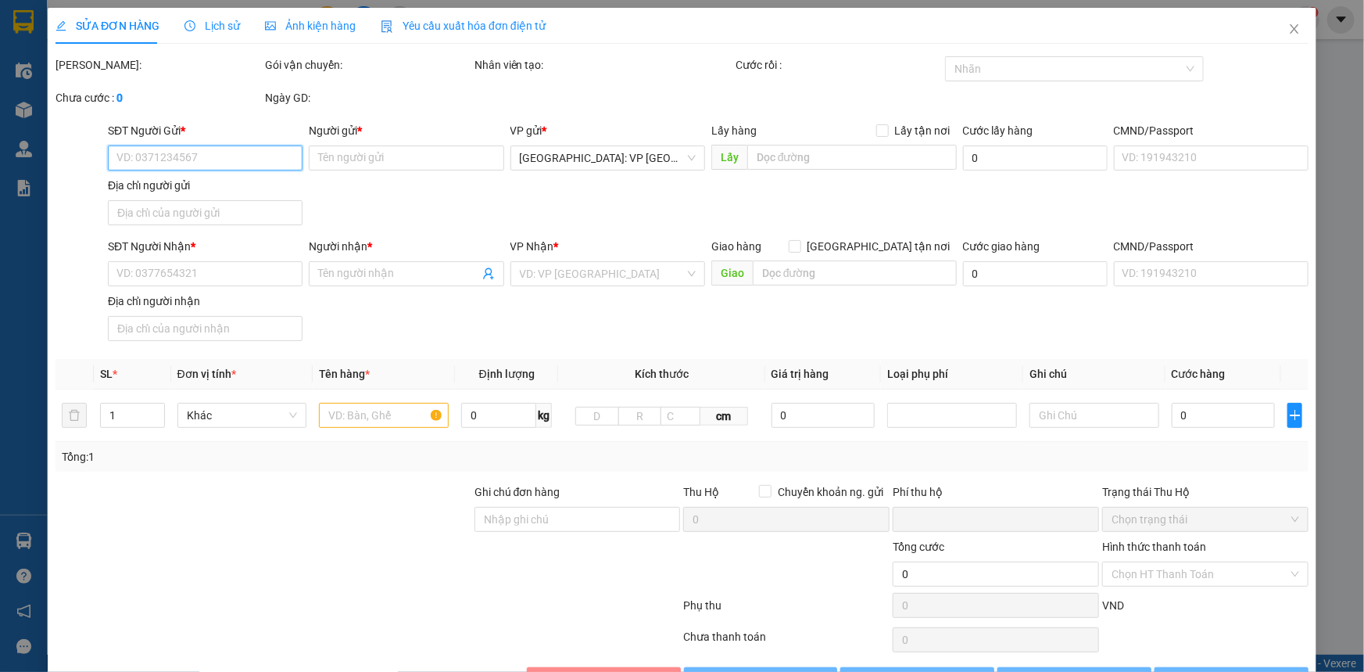
type input "0337001568"
type input ": [PERSON_NAME]"
checkbox input "true"
type input "Đón : 21a , [PERSON_NAME] , [GEOGRAPHIC_DATA] , [GEOGRAPHIC_DATA]"
type input "0935569329"
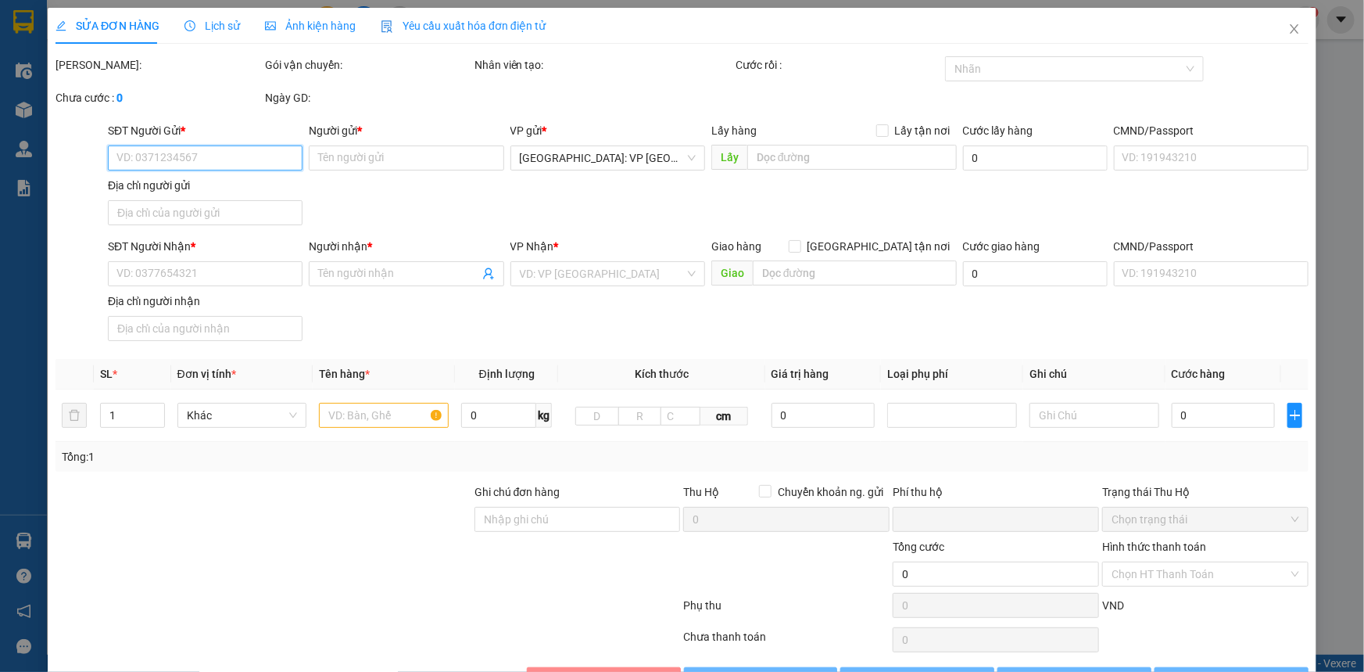
type input "a Hoà"
checkbox input "true"
type input "Trả : [STREET_ADDRESS][PERSON_NAME], p. [GEOGRAPHIC_DATA] , Tp. [GEOGRAPHIC_DAT…"
type input "0"
type input "210.000"
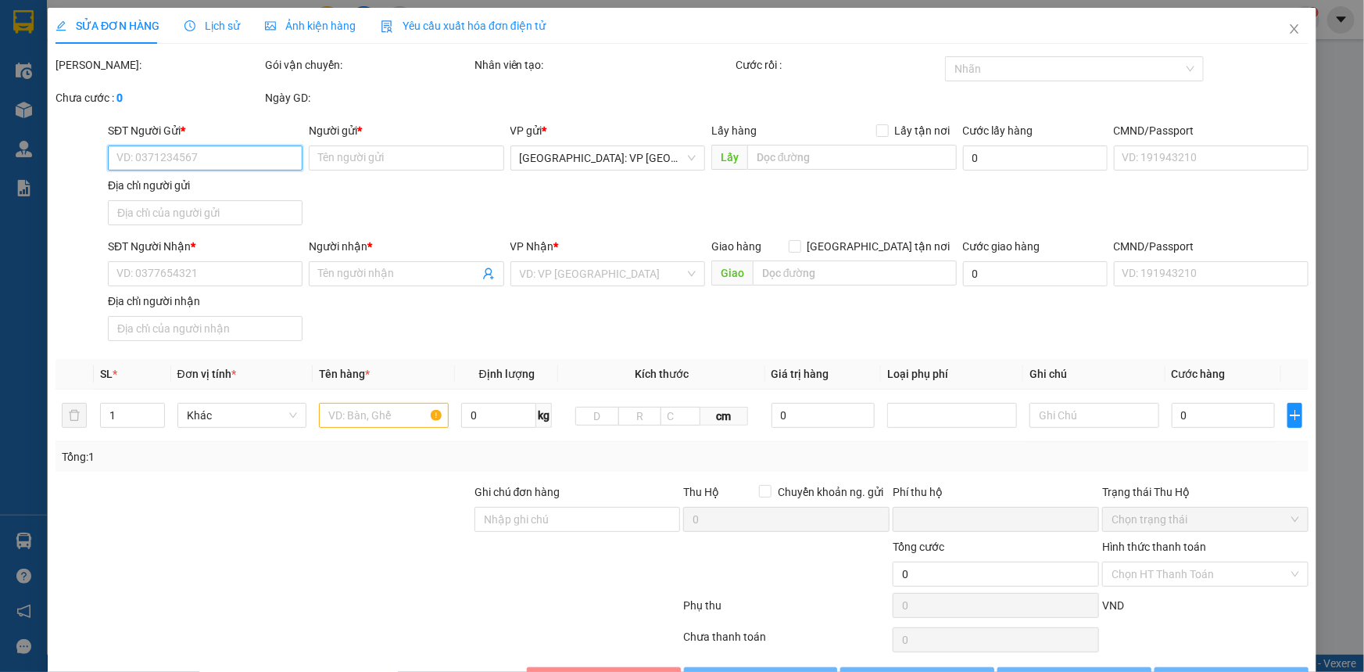
type input "210.000"
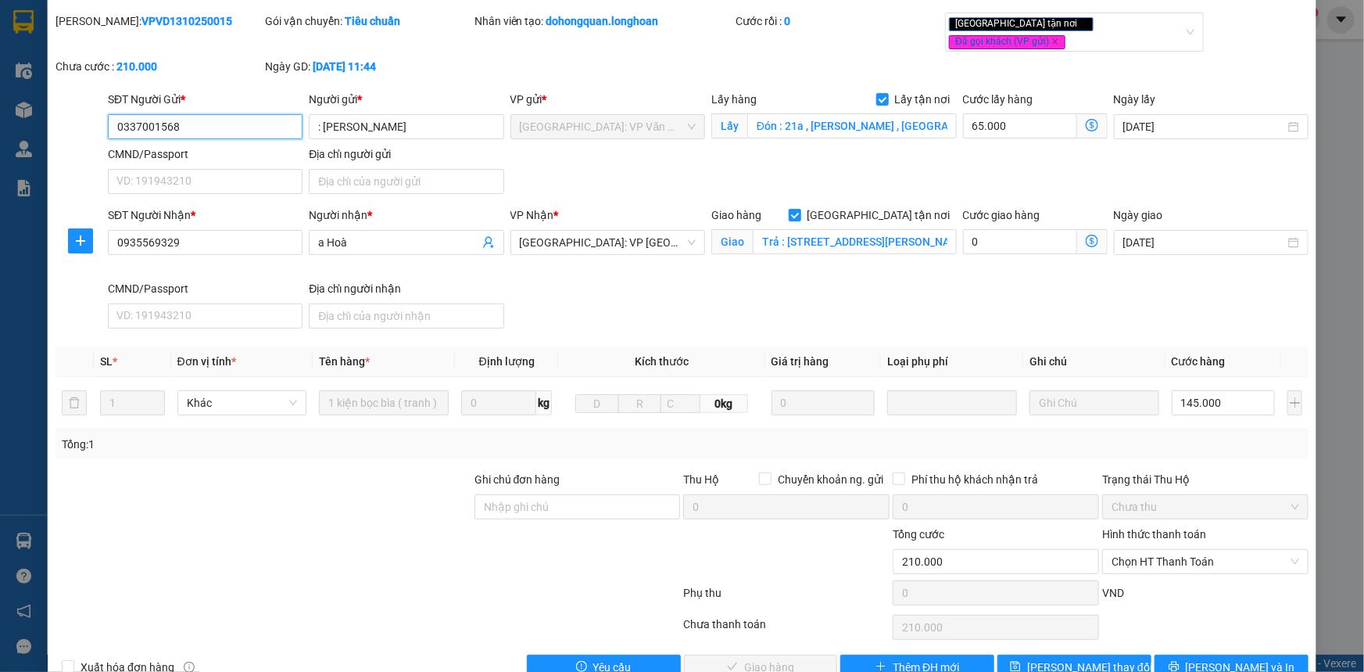
scroll to position [68, 0]
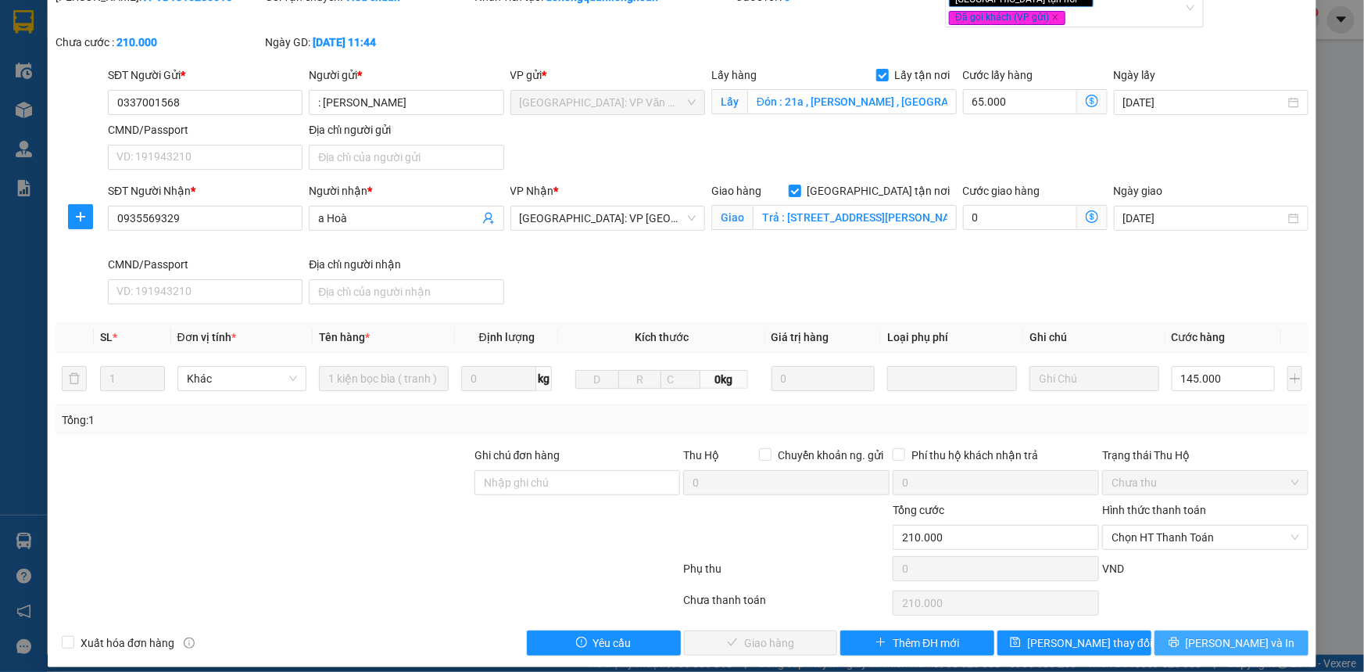
click at [1237, 634] on span "[PERSON_NAME] và In" at bounding box center [1240, 642] width 109 height 17
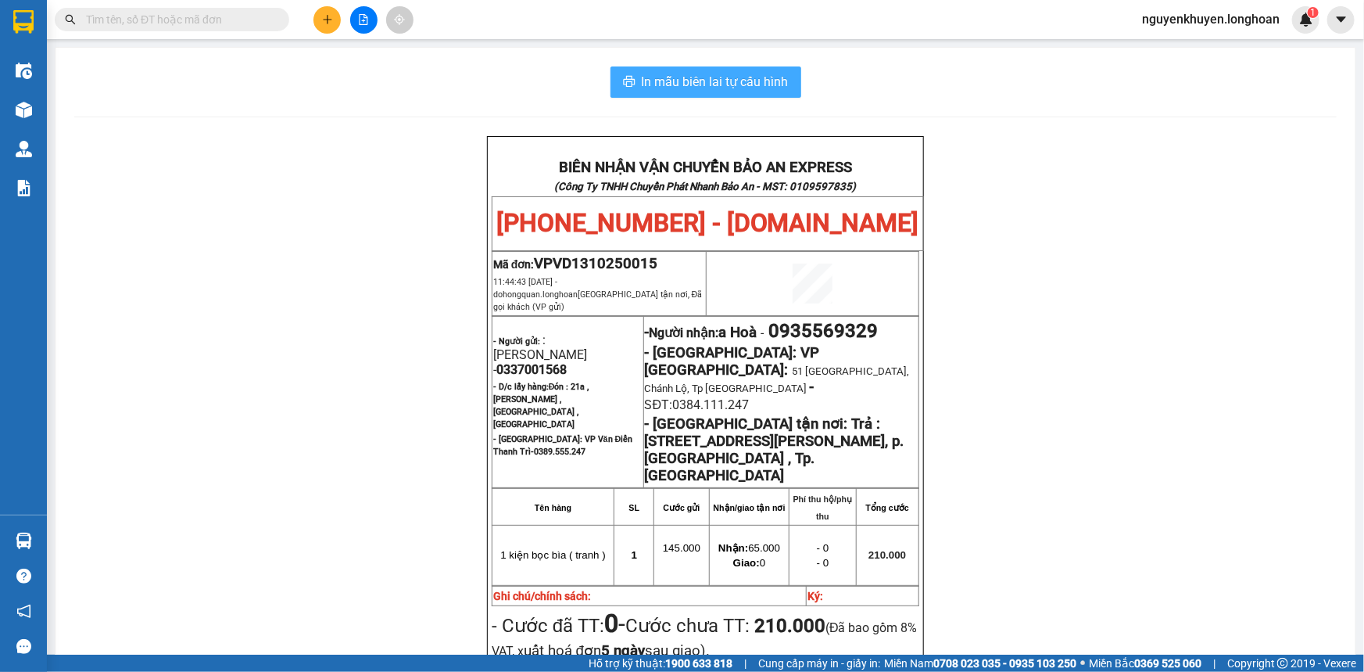
click at [702, 81] on span "In mẫu biên lai tự cấu hình" at bounding box center [715, 82] width 147 height 20
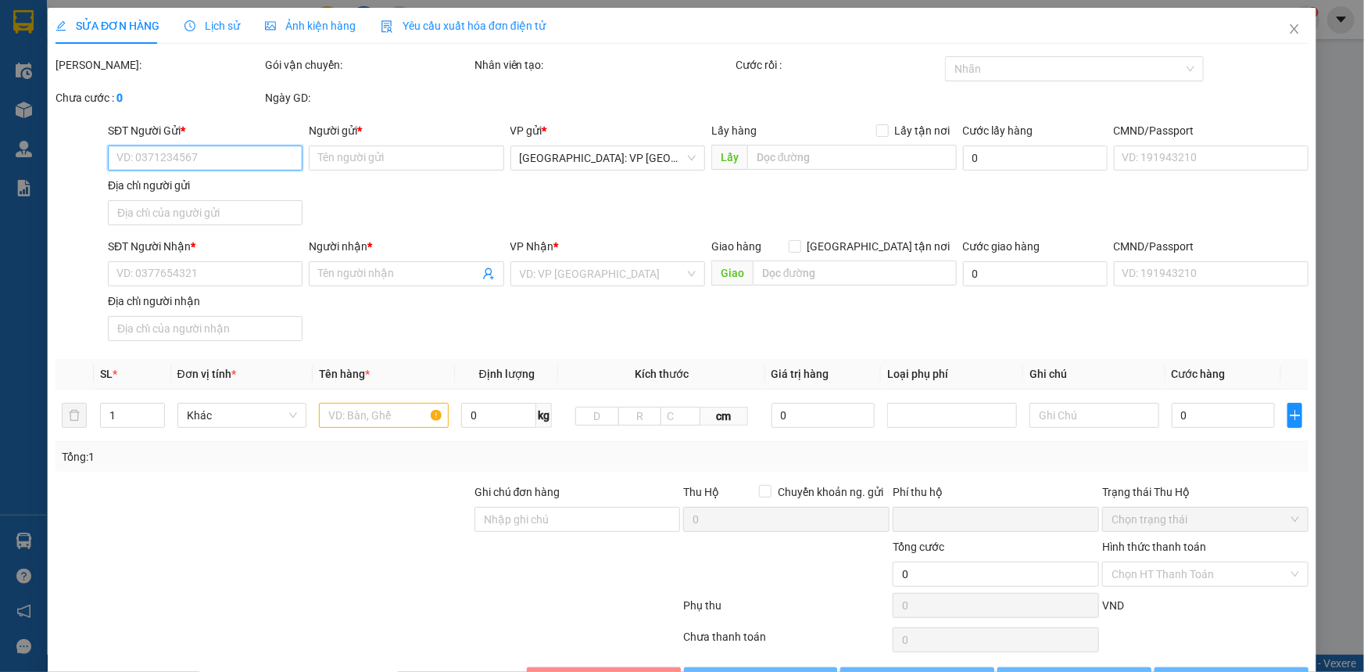
type input "0337001568"
type input ": [PERSON_NAME]"
checkbox input "true"
type input "Đón : 21a , [PERSON_NAME] , [GEOGRAPHIC_DATA] , [GEOGRAPHIC_DATA]"
type input "0935569329"
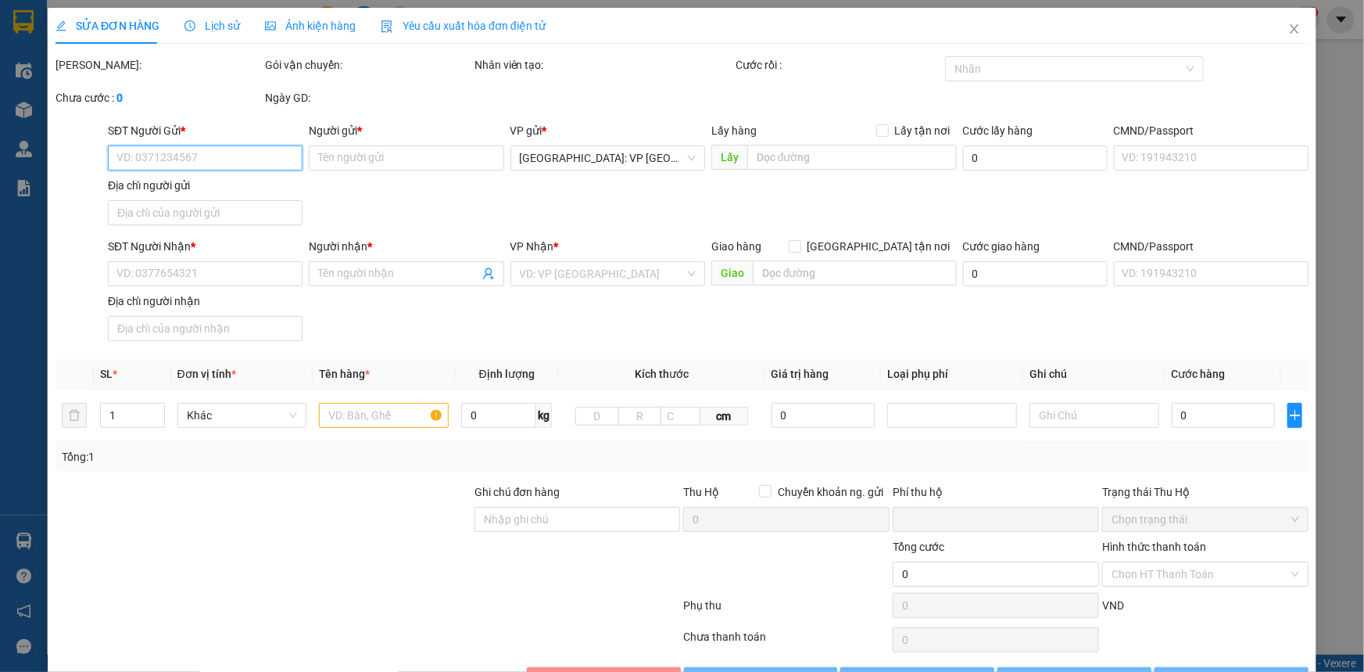
type input "a Hoà"
checkbox input "true"
type input "Trả : [STREET_ADDRESS][PERSON_NAME], p. [GEOGRAPHIC_DATA] , Tp. [GEOGRAPHIC_DAT…"
type input "0"
type input "210.000"
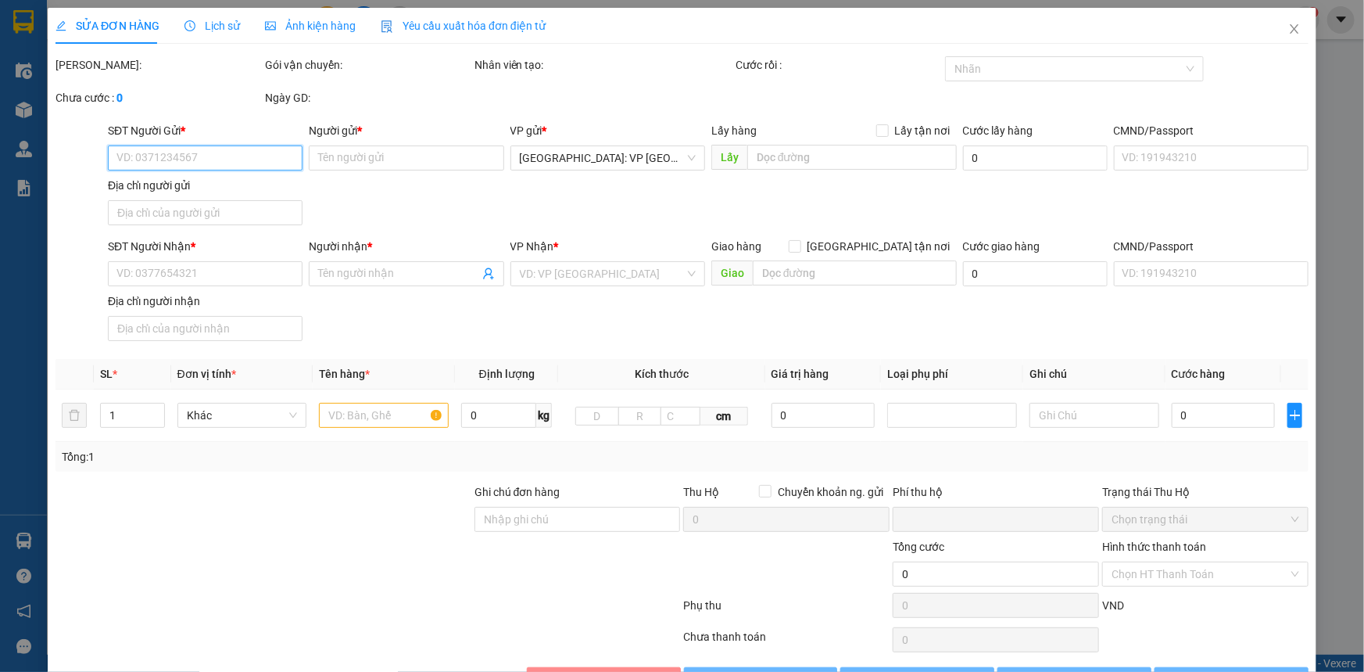
type input "210.000"
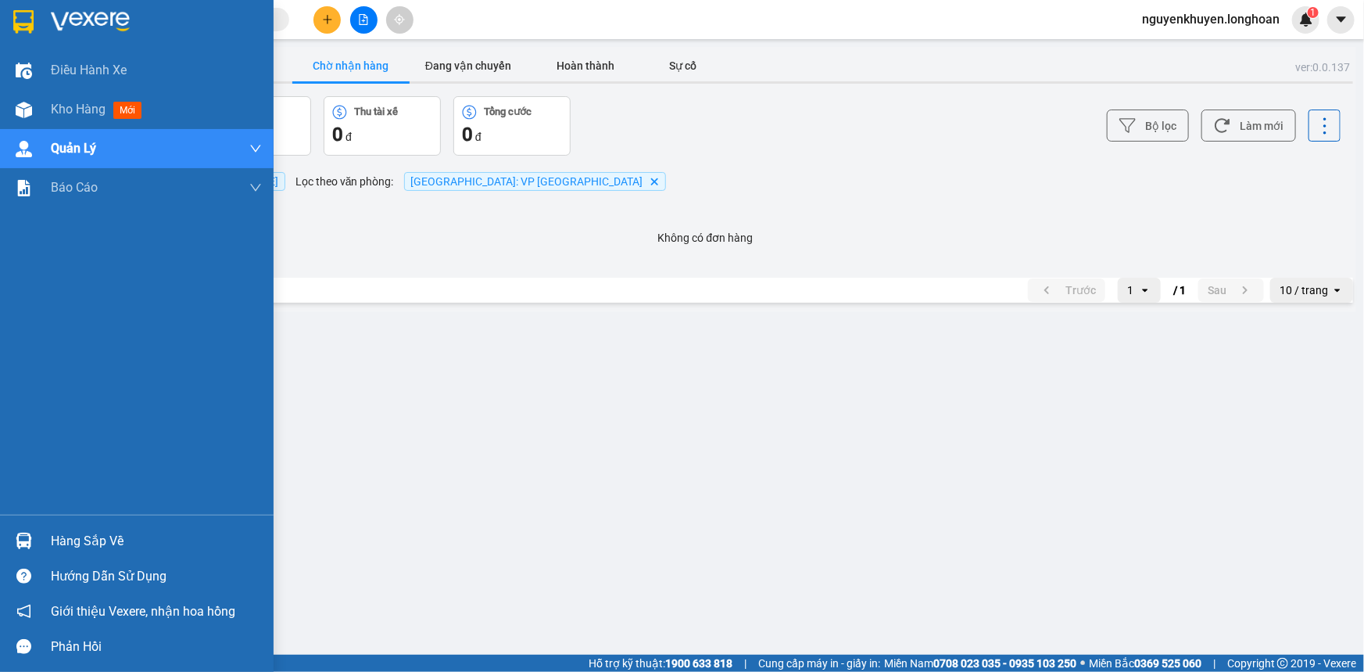
click at [80, 539] on div "Hàng sắp về" at bounding box center [156, 540] width 211 height 23
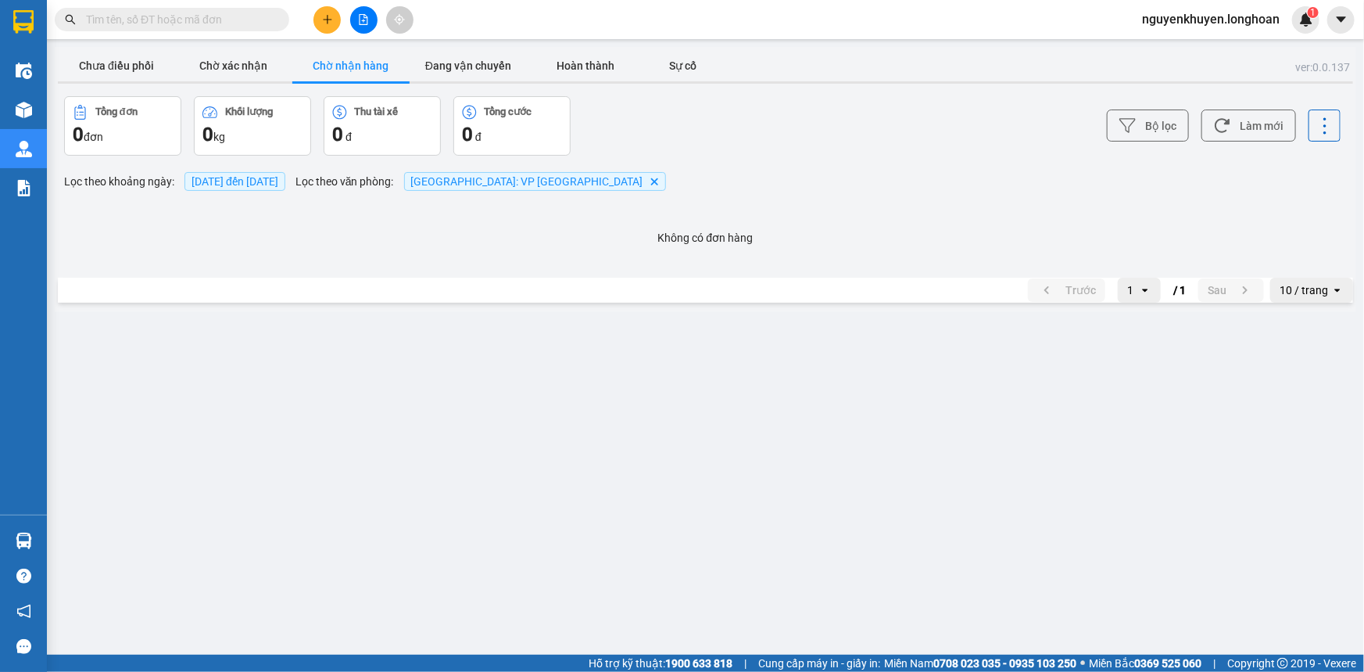
click at [815, 330] on section "Kết quả tìm kiếm ( 0 ) Bộ lọc No Data nguyenkhuyen.longhoan 1 Điều hành xe Kho …" at bounding box center [682, 336] width 1364 height 672
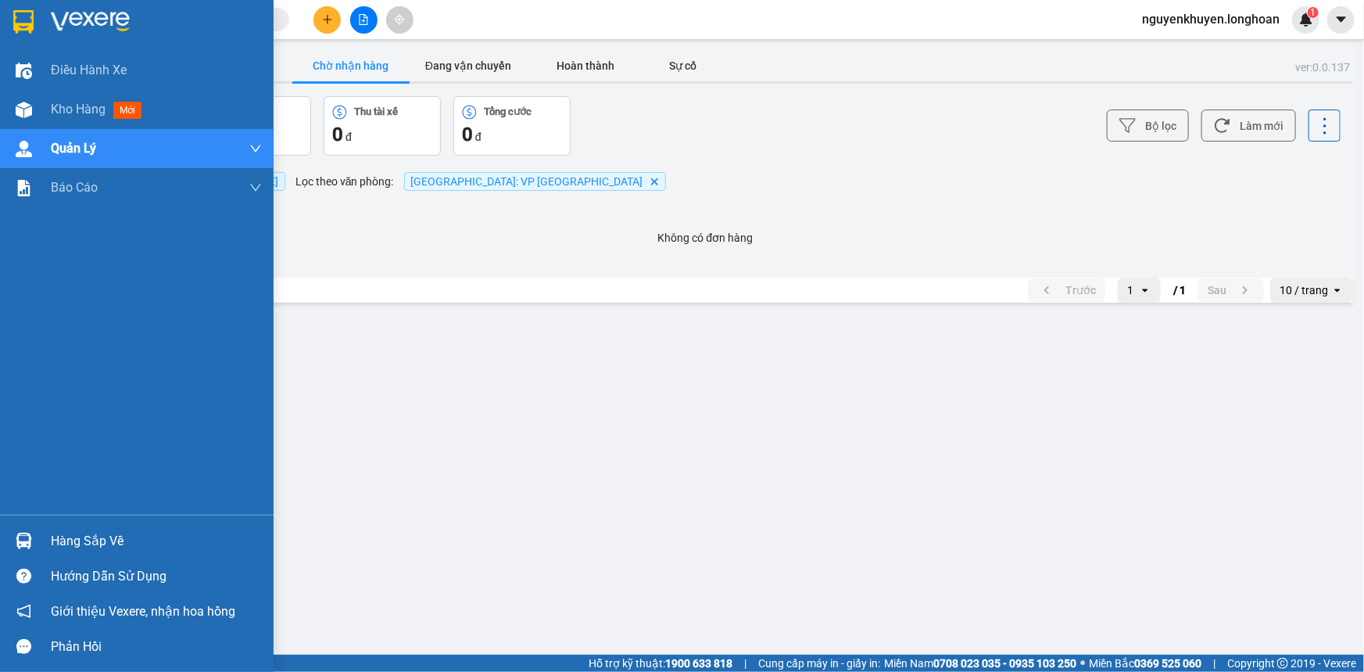
click at [88, 540] on div "Hàng sắp về" at bounding box center [156, 540] width 211 height 23
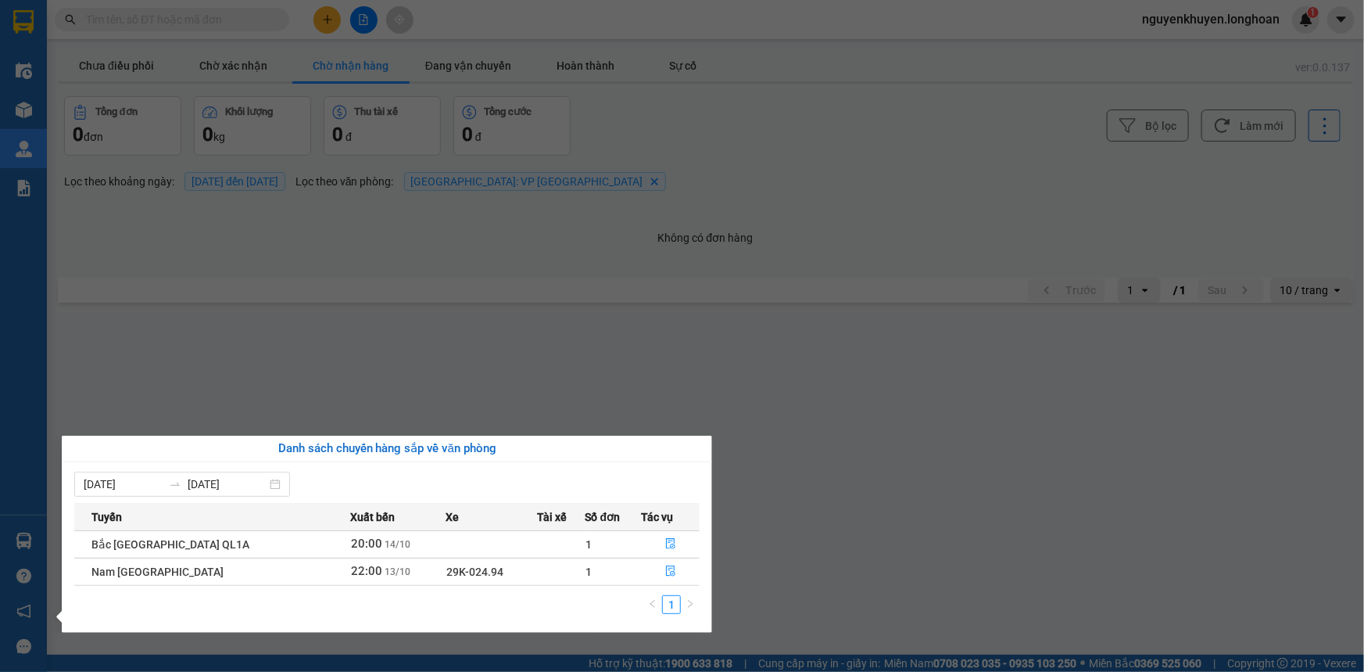
click at [917, 446] on section "Kết quả tìm kiếm ( 0 ) Bộ lọc No Data nguyenkhuyen.longhoan 1 Điều hành xe Kho …" at bounding box center [682, 336] width 1364 height 672
